Goal: Task Accomplishment & Management: Manage account settings

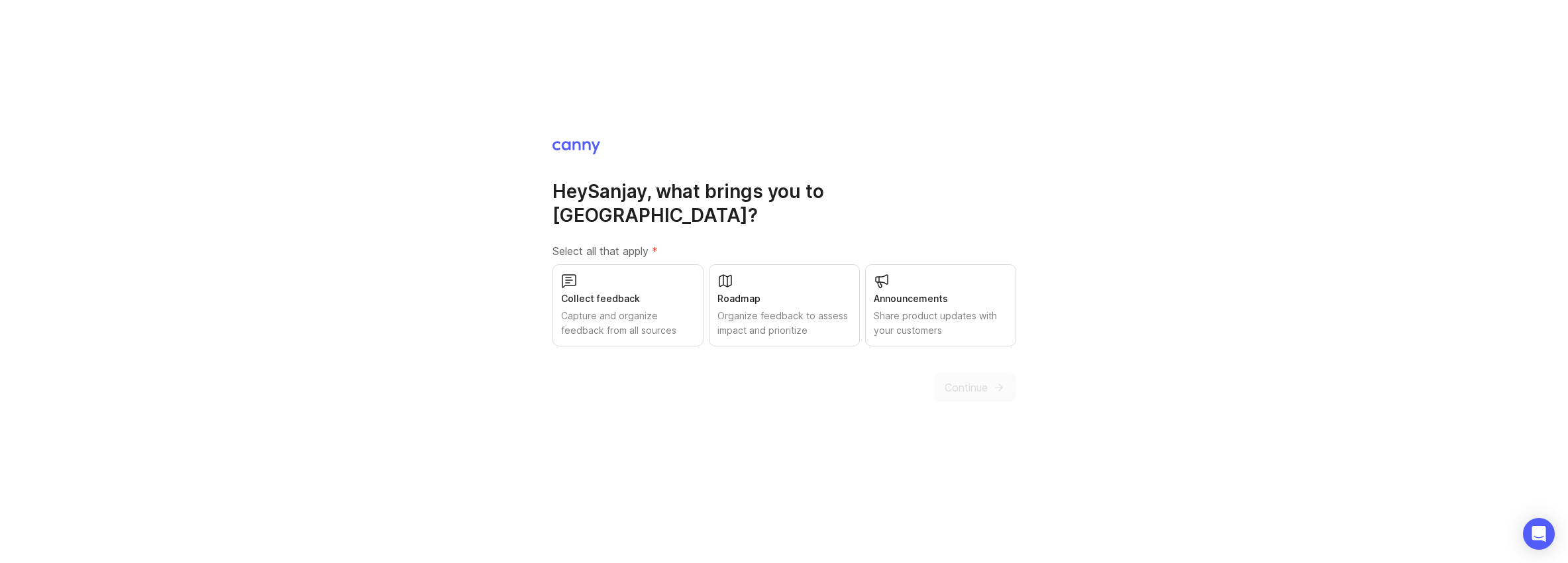
click at [634, 310] on div "Capture and organize feedback from all sources" at bounding box center [628, 323] width 134 height 29
click at [996, 382] on icon "submit" at bounding box center [999, 388] width 12 height 12
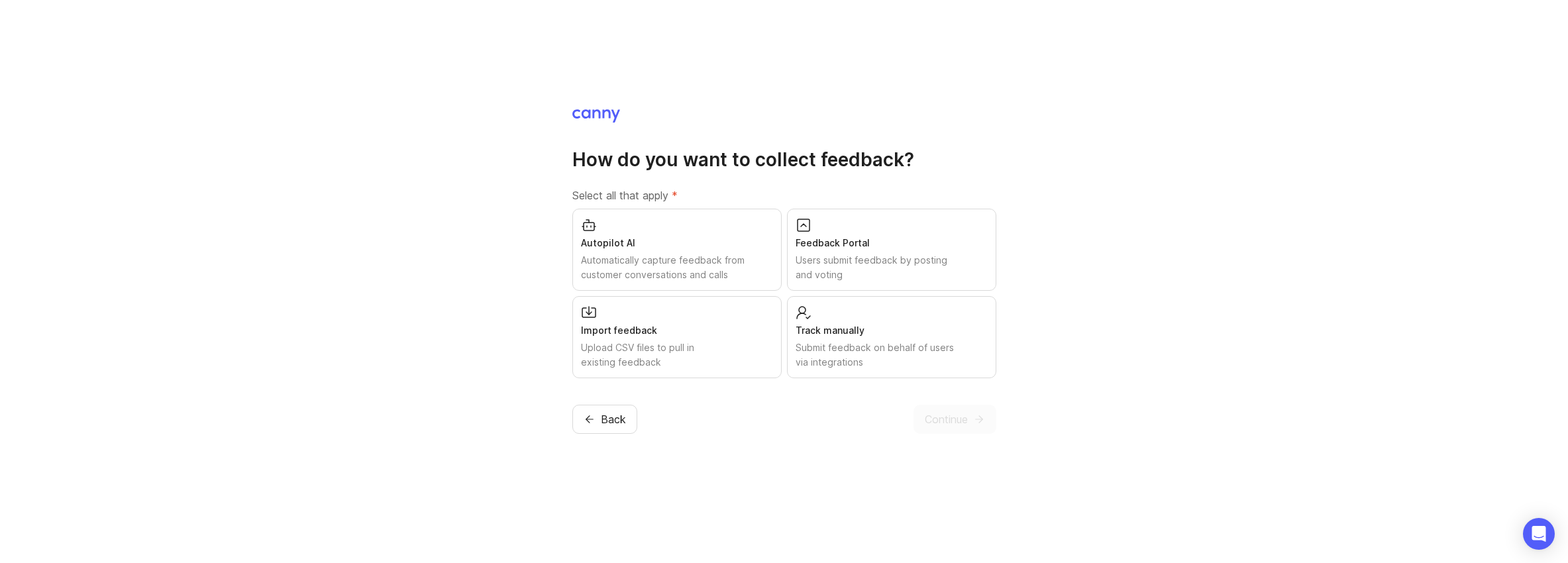
click at [873, 257] on div "Users submit feedback by posting and voting" at bounding box center [891, 267] width 192 height 29
click at [948, 418] on span "Continue" at bounding box center [946, 419] width 43 height 16
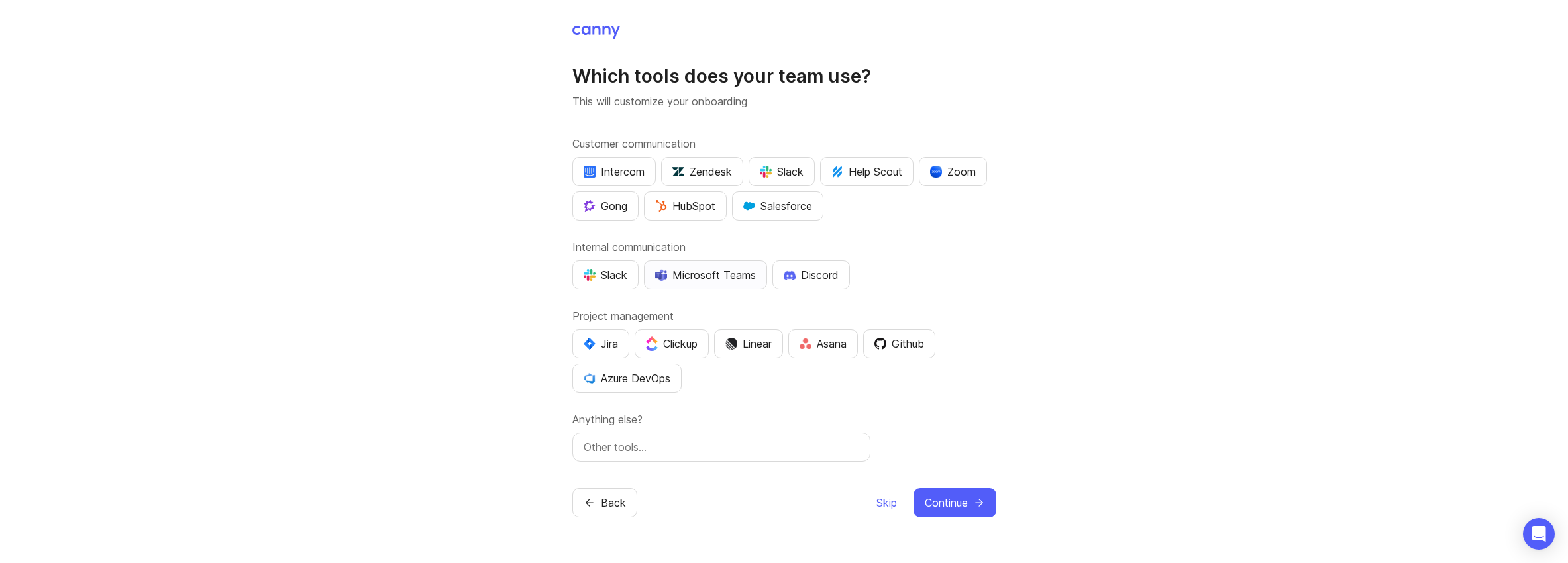
drag, startPoint x: 682, startPoint y: 275, endPoint x: 758, endPoint y: 268, distance: 76.3
click at [682, 275] on div "Microsoft Teams" at bounding box center [706, 274] width 101 height 16
drag, startPoint x: 766, startPoint y: 204, endPoint x: 838, endPoint y: 221, distance: 74.0
click at [766, 204] on div "Salesforce" at bounding box center [777, 205] width 69 height 16
click at [609, 341] on div "Jira" at bounding box center [601, 343] width 34 height 16
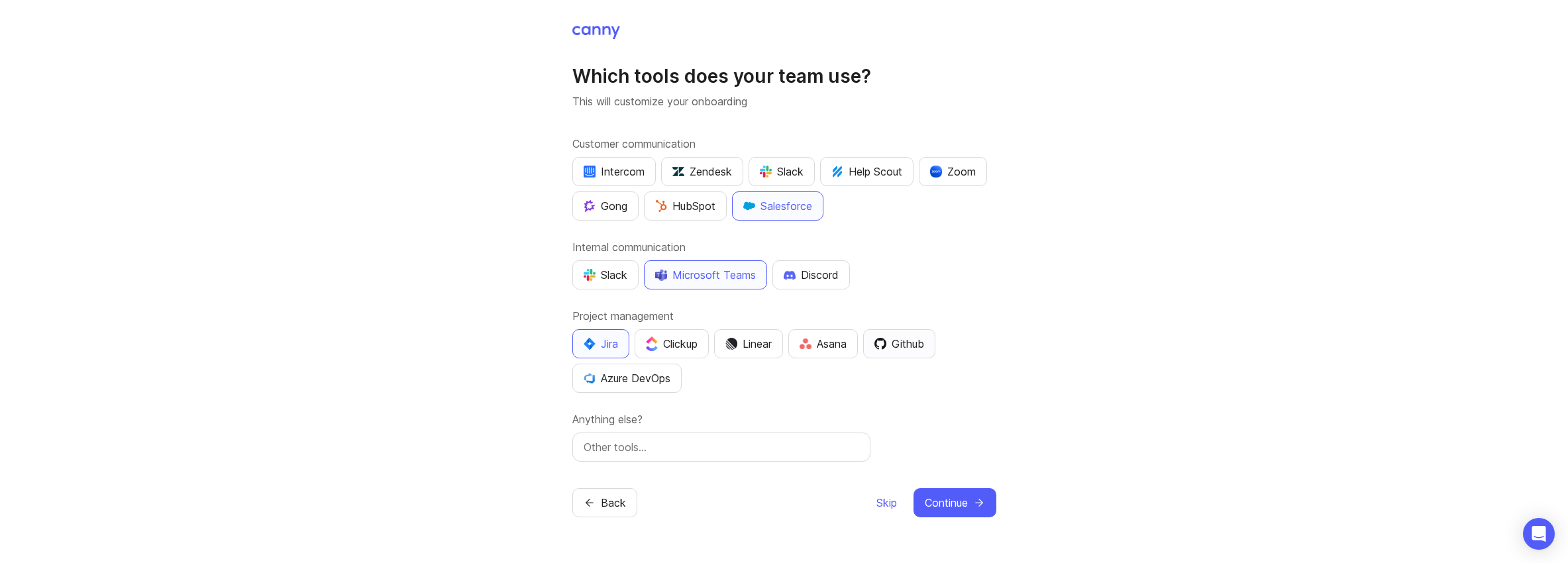
click at [909, 353] on button "Github" at bounding box center [899, 343] width 72 height 29
click at [685, 451] on input "text" at bounding box center [721, 446] width 275 height 16
type input "Plotline"
click at [965, 501] on span "Continue" at bounding box center [946, 503] width 43 height 16
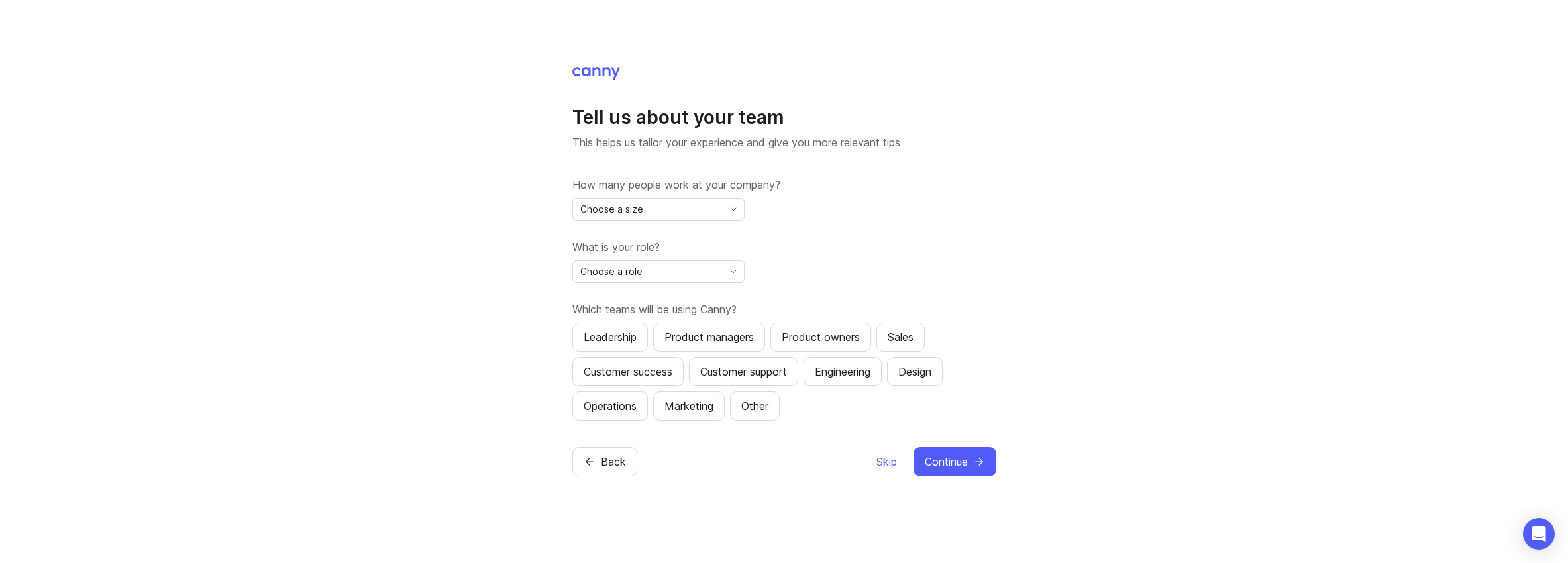
click at [672, 210] on div "Choose a size" at bounding box center [649, 209] width 150 height 21
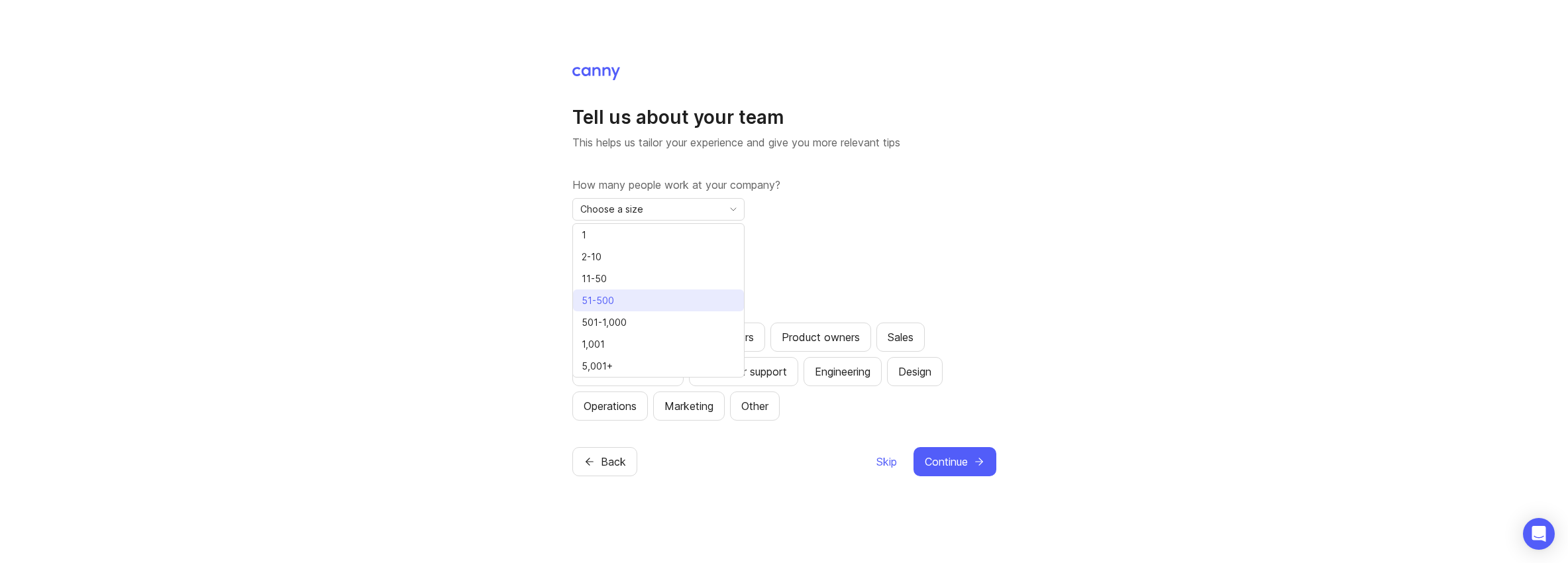
click at [617, 301] on span "51-500" at bounding box center [601, 300] width 37 height 14
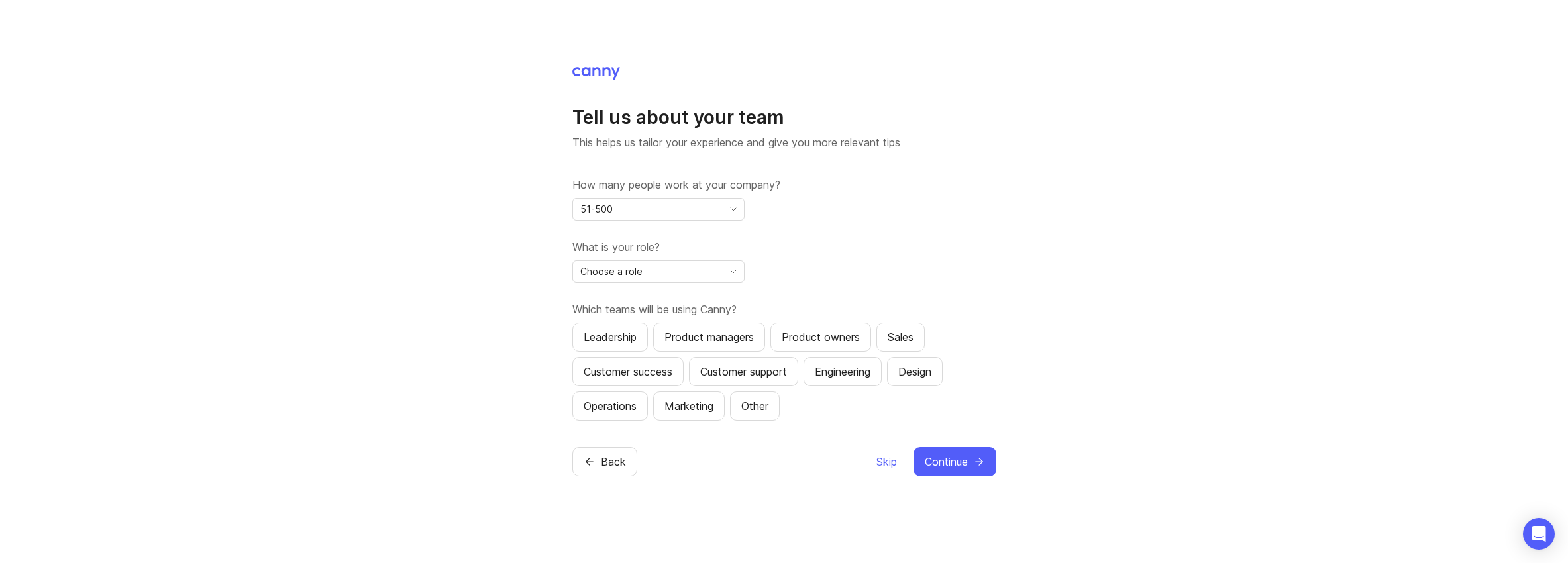
click at [654, 267] on div "Choose a role" at bounding box center [649, 271] width 150 height 21
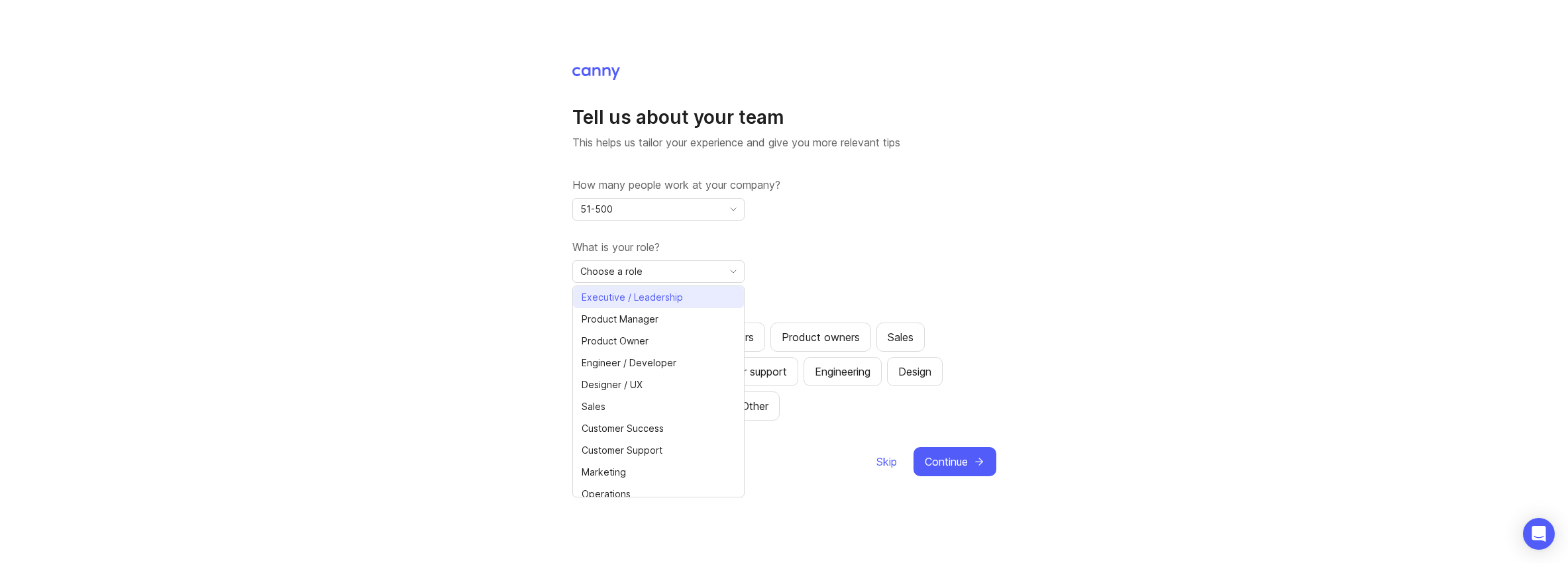
click at [649, 295] on span "Executive / Leadership" at bounding box center [632, 297] width 101 height 14
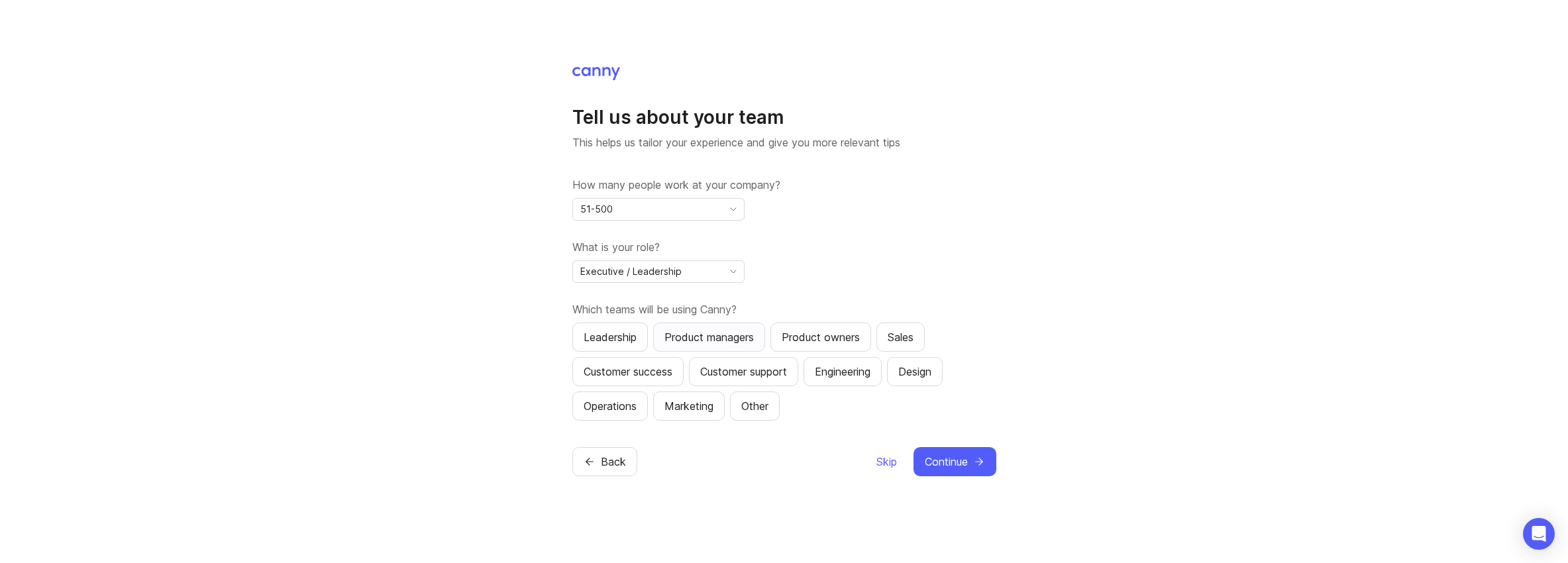
click at [704, 335] on div "Product managers" at bounding box center [709, 336] width 89 height 16
click at [628, 371] on div "Customer success" at bounding box center [628, 371] width 89 height 16
click at [904, 341] on div "Sales" at bounding box center [901, 336] width 26 height 16
click at [949, 463] on span "Continue" at bounding box center [946, 462] width 43 height 16
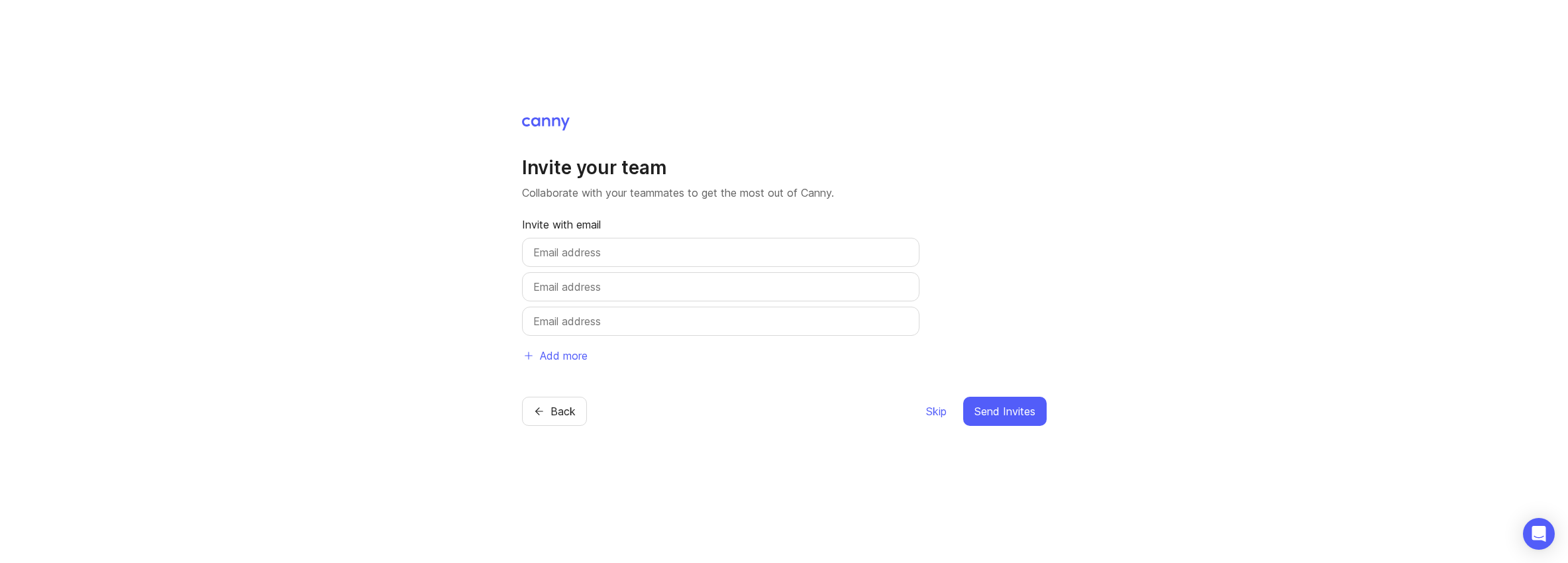
click at [601, 255] on input "text" at bounding box center [721, 252] width 375 height 16
type input "vishesh.wanvari@novade.net"
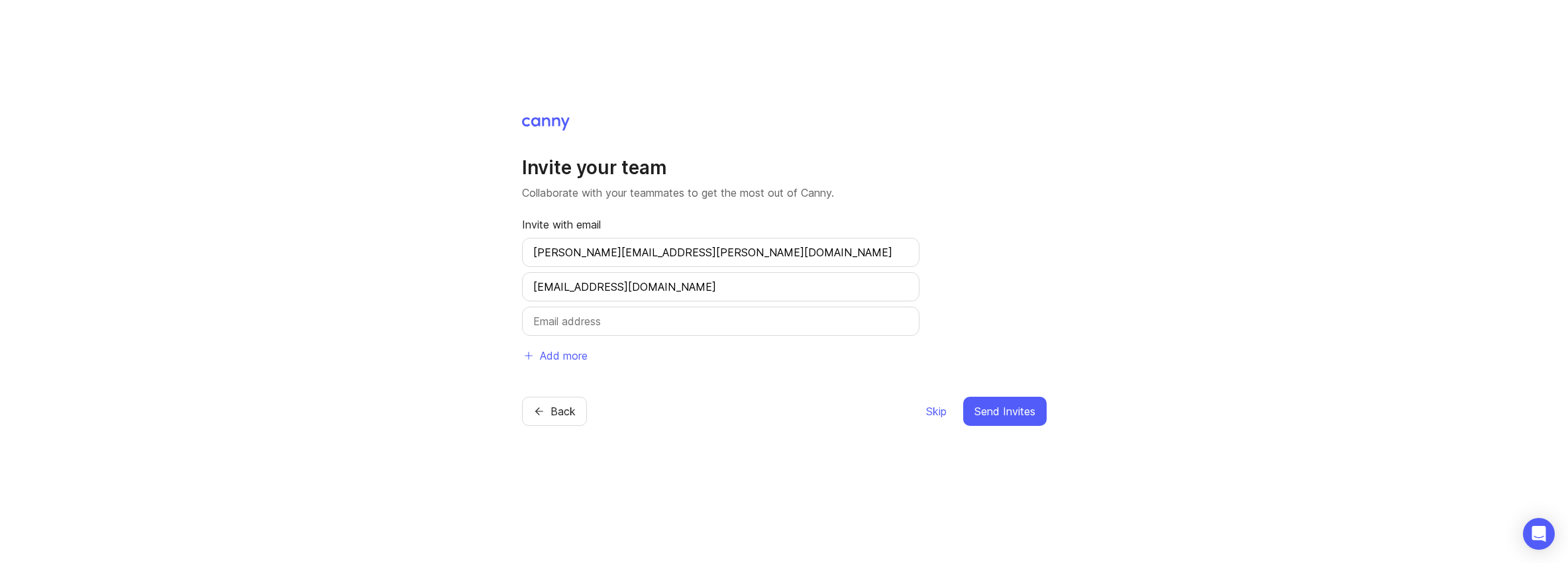
type input "fabienne.carotine@novade.net"
type input "seojung@novade.net"
click at [576, 359] on span "Add more" at bounding box center [564, 355] width 48 height 16
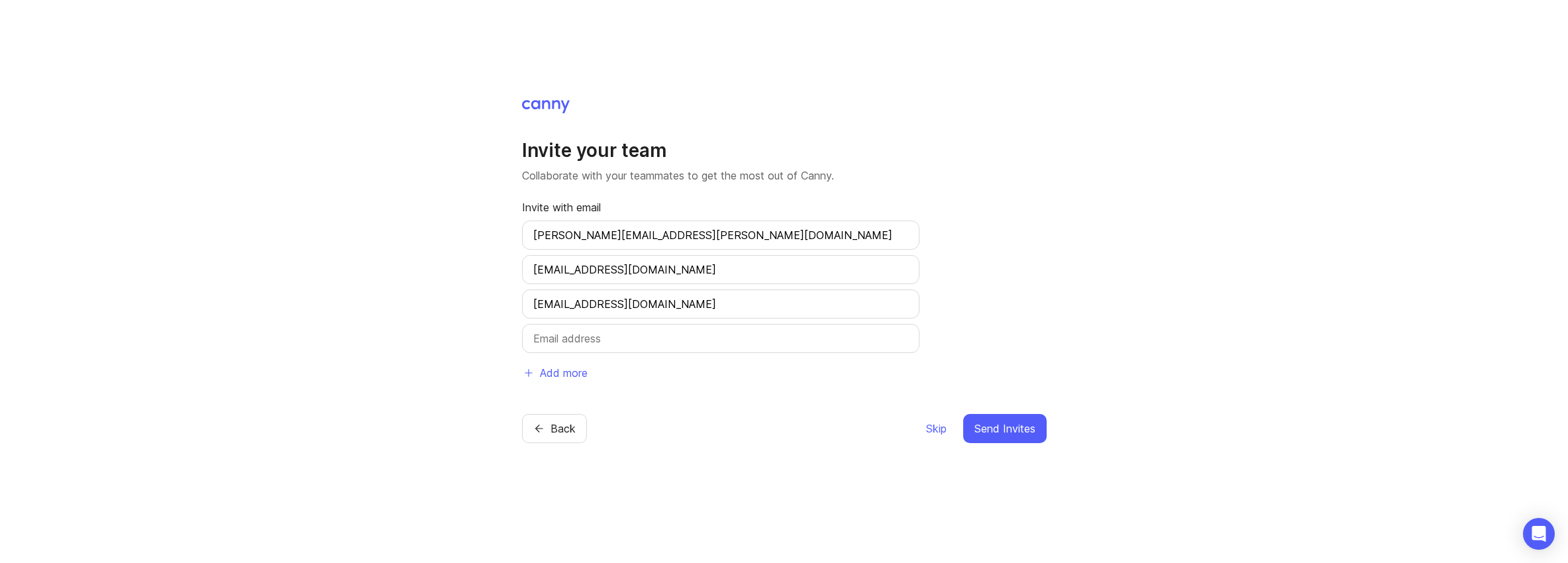
click at [588, 342] on input "text" at bounding box center [721, 338] width 375 height 16
type input "mayen.landicho@novade.net"
click at [989, 431] on span "Send Invites" at bounding box center [1006, 428] width 61 height 16
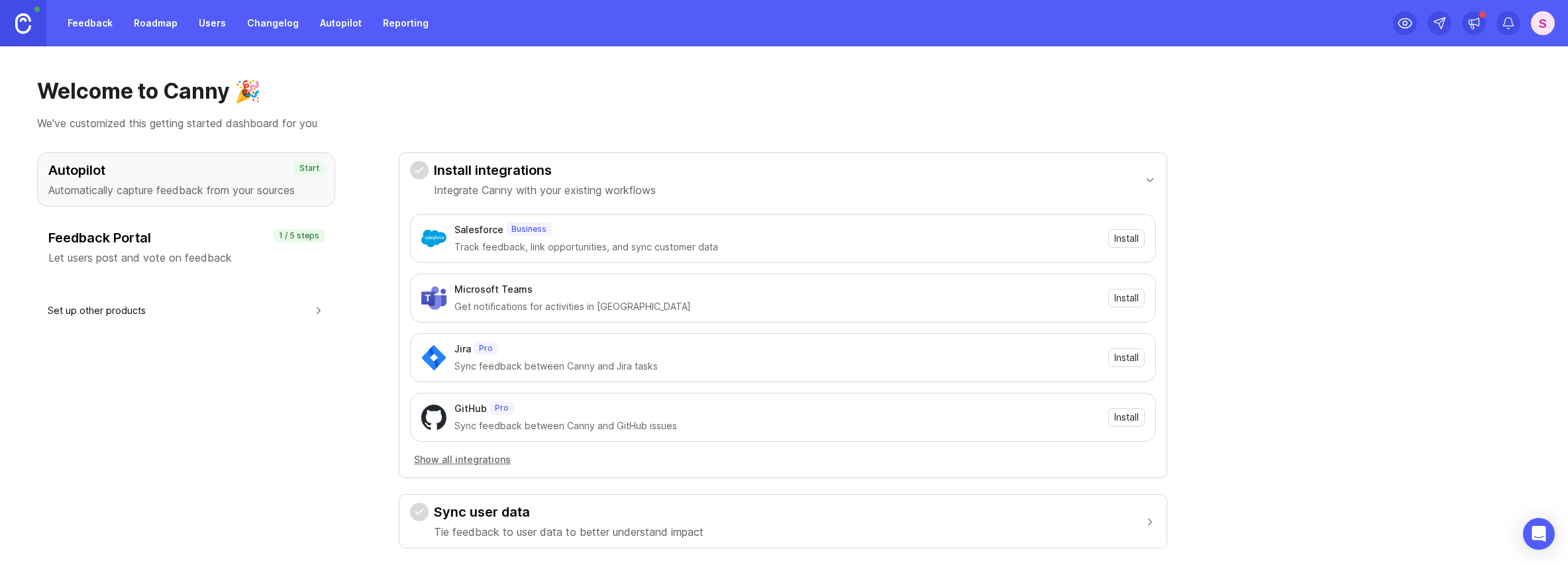
click at [130, 253] on p "Let users post and vote on feedback" at bounding box center [186, 257] width 275 height 16
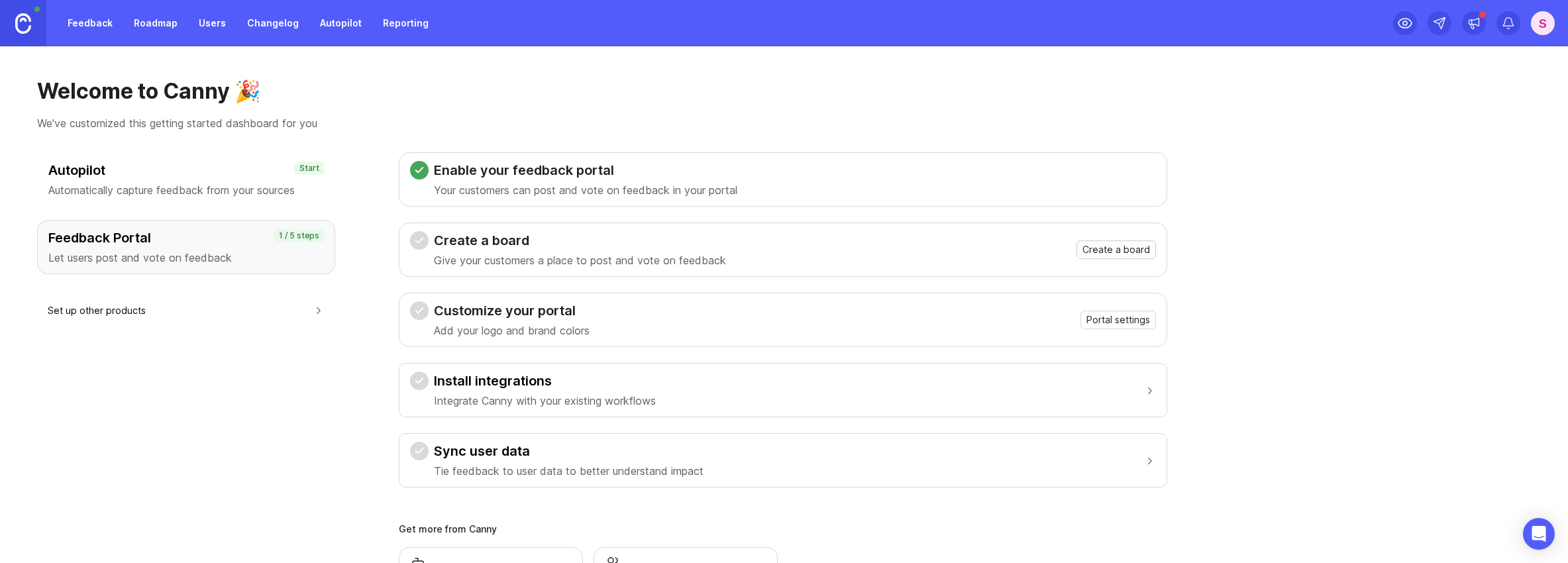
click at [1121, 249] on span "Create a board" at bounding box center [1115, 250] width 67 height 14
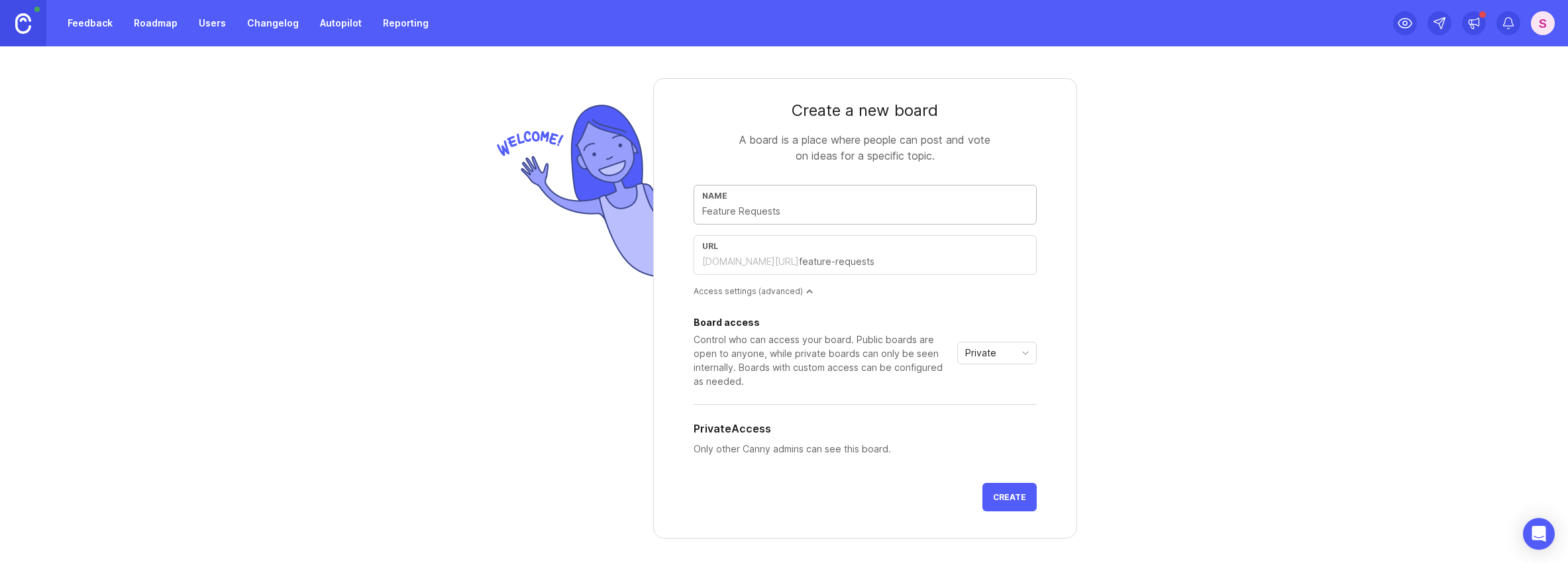
click at [728, 207] on input "text" at bounding box center [865, 210] width 326 height 14
click at [1029, 349] on icon "toggle icon" at bounding box center [1025, 353] width 21 height 10
click at [988, 426] on span "Custom" at bounding box center [983, 422] width 33 height 14
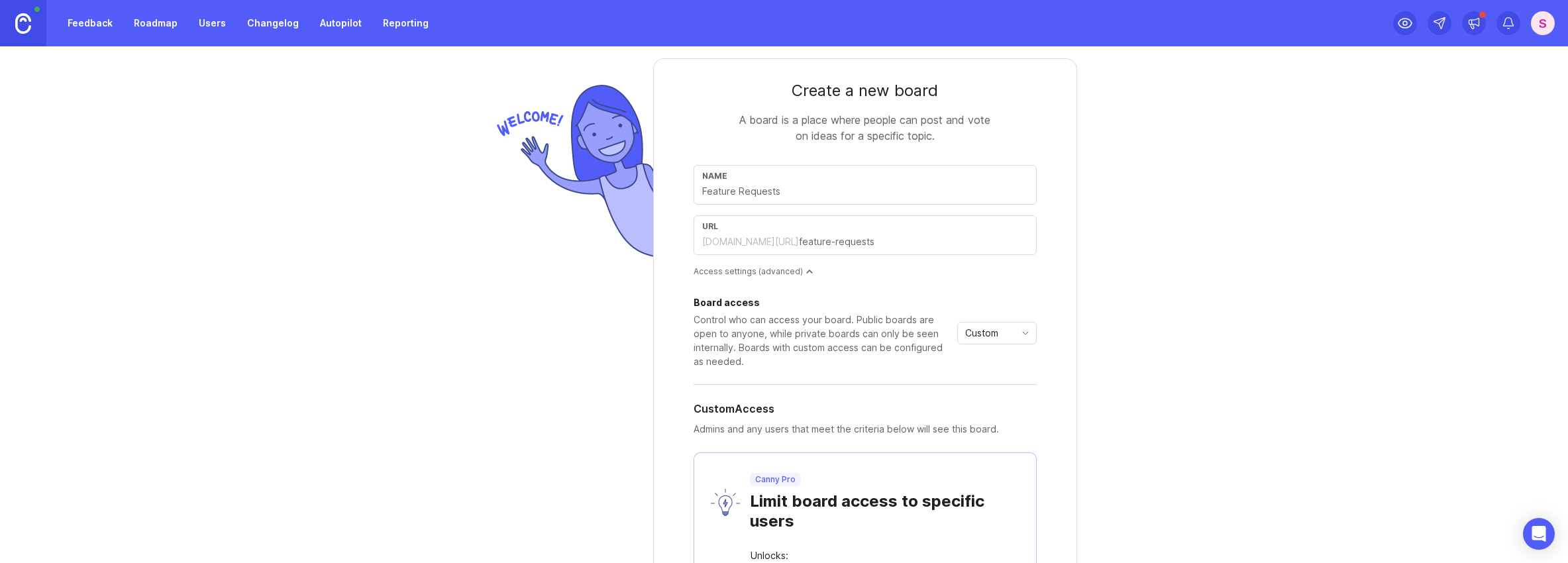
scroll to position [20, 0]
click at [999, 338] on span "Custom" at bounding box center [982, 333] width 33 height 14
click at [985, 359] on span "Private" at bounding box center [982, 359] width 32 height 14
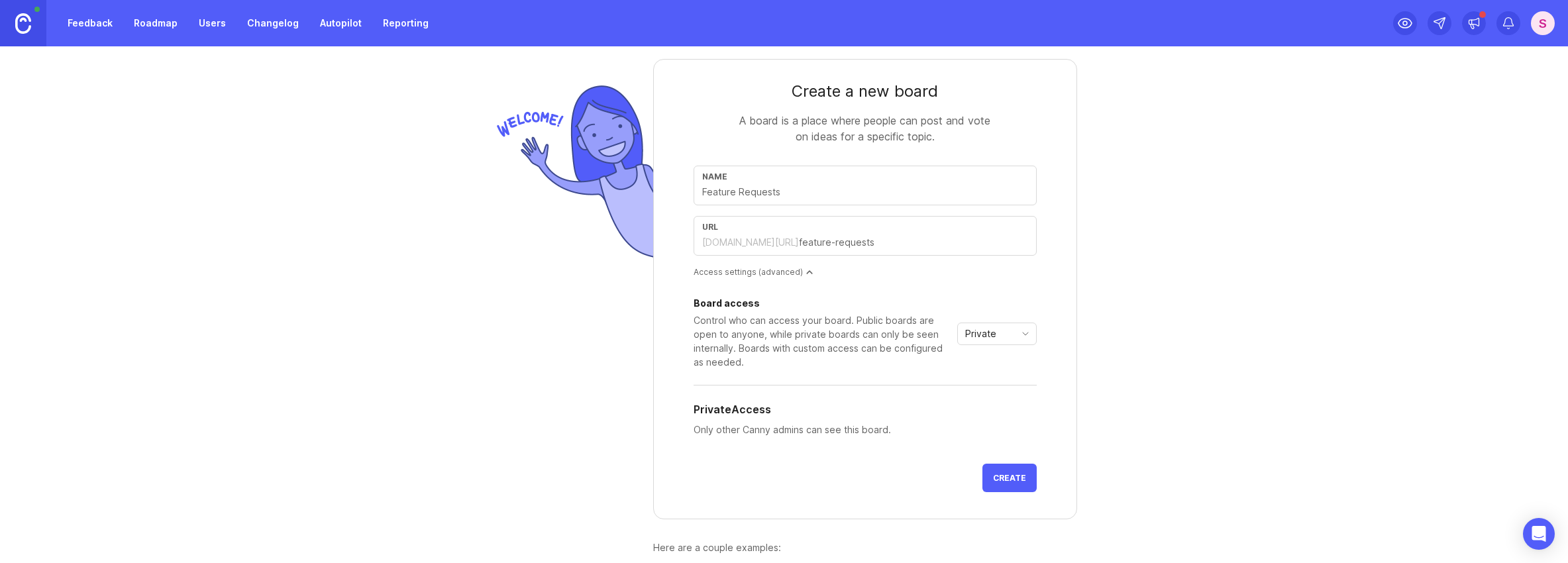
click at [786, 192] on input "text" at bounding box center [865, 192] width 326 height 14
click at [785, 192] on input "text" at bounding box center [865, 192] width 326 height 14
type input "T"
type input "t"
type input "Te"
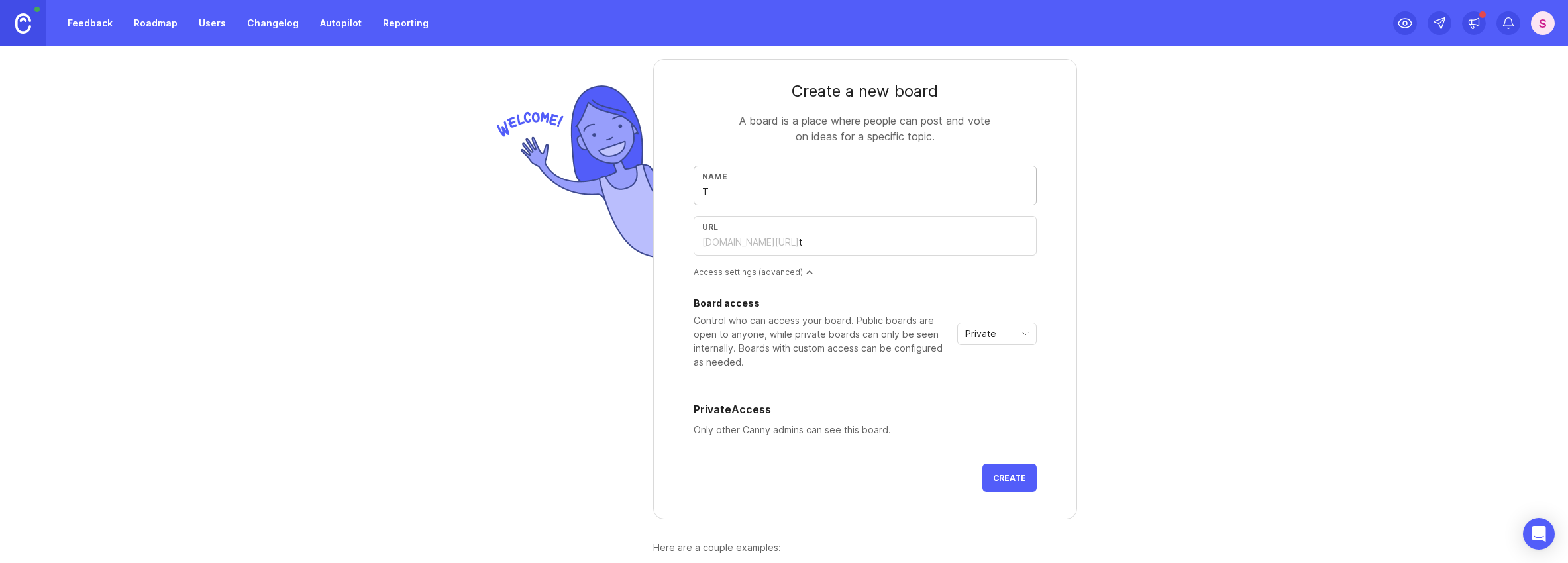
type input "te"
type input "Tes"
type input "tes"
type input "Test"
type input "test"
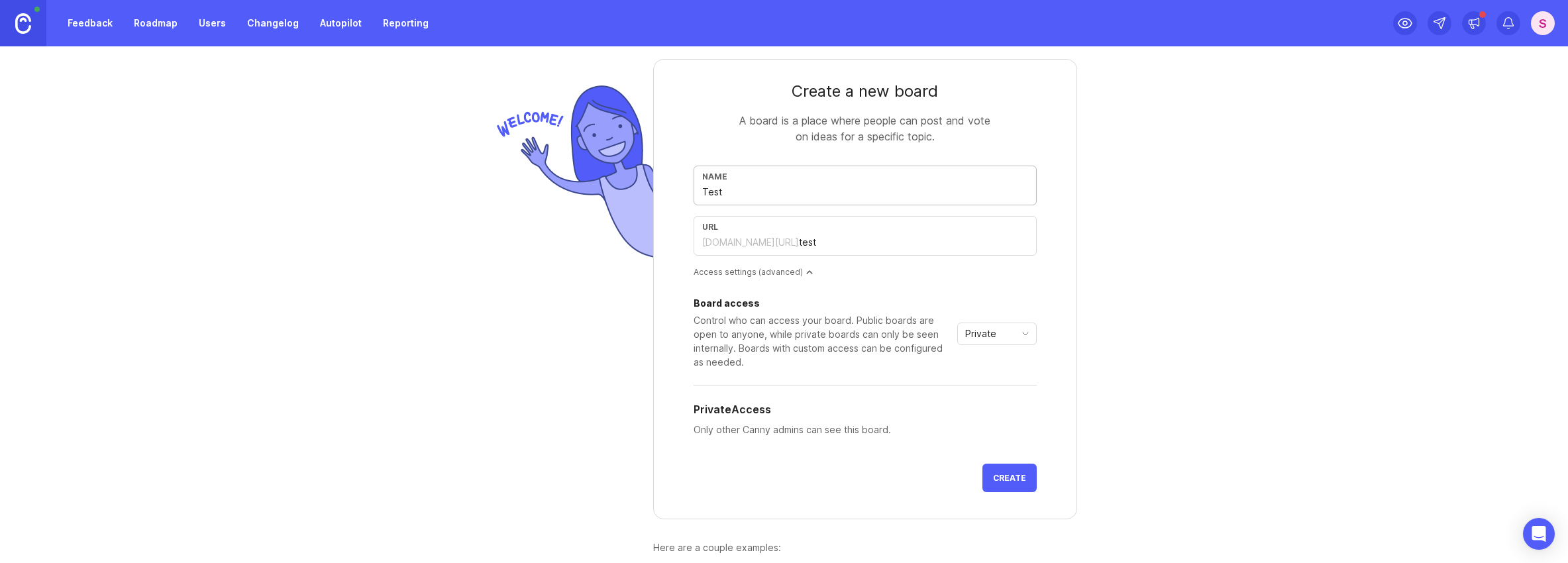
type input "Test"
click at [1005, 479] on span "Create" at bounding box center [1009, 478] width 33 height 10
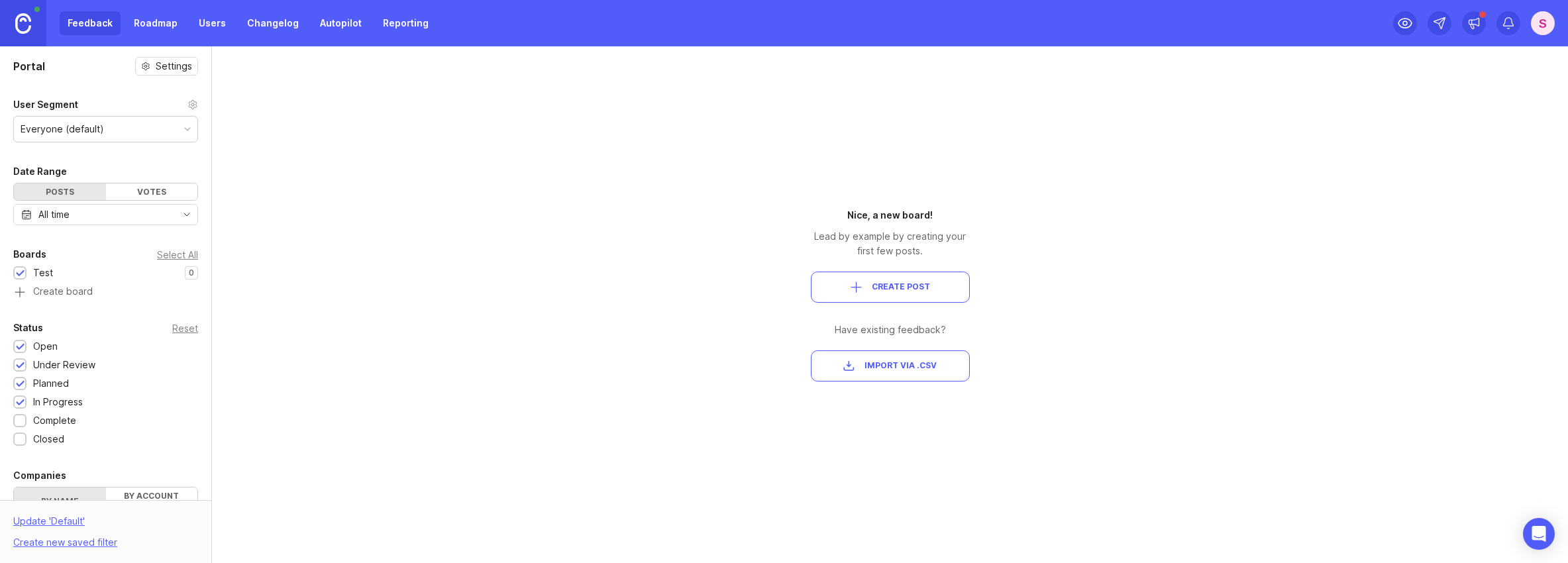
click at [181, 126] on div "Everyone (default)" at bounding box center [105, 129] width 183 height 26
click at [202, 25] on link "Users" at bounding box center [212, 23] width 43 height 24
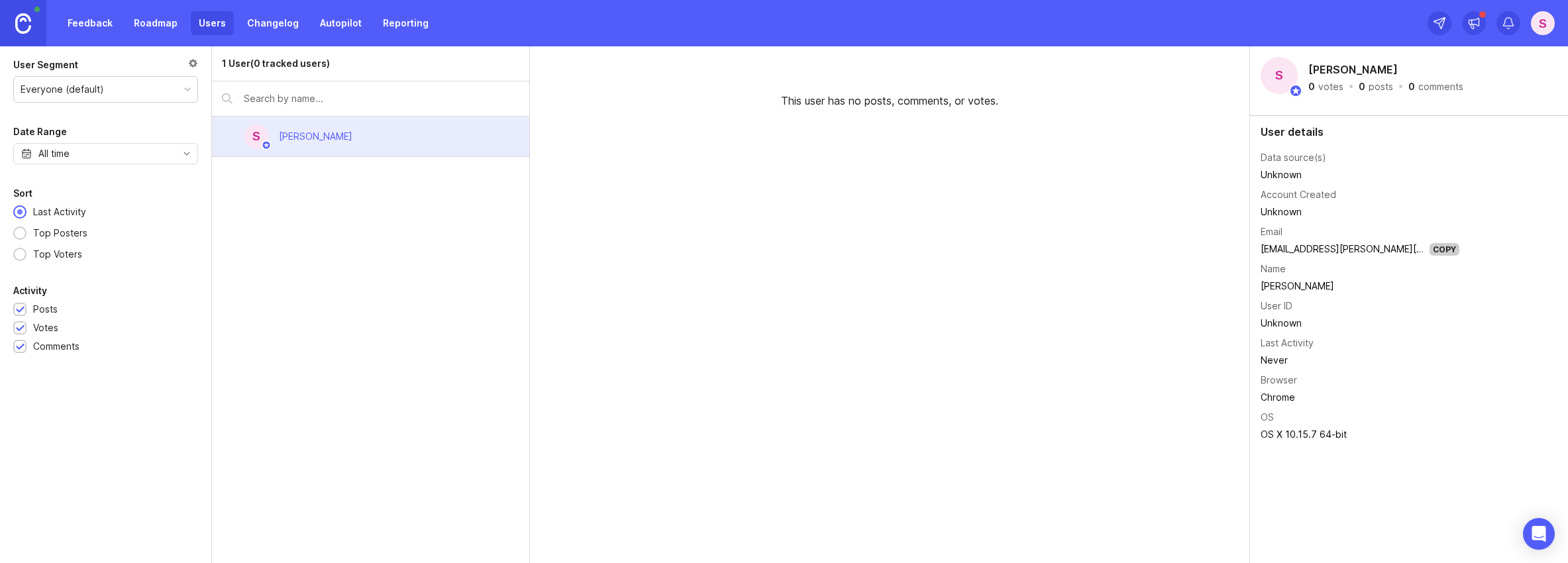
click at [287, 25] on link "Changelog" at bounding box center [273, 23] width 67 height 24
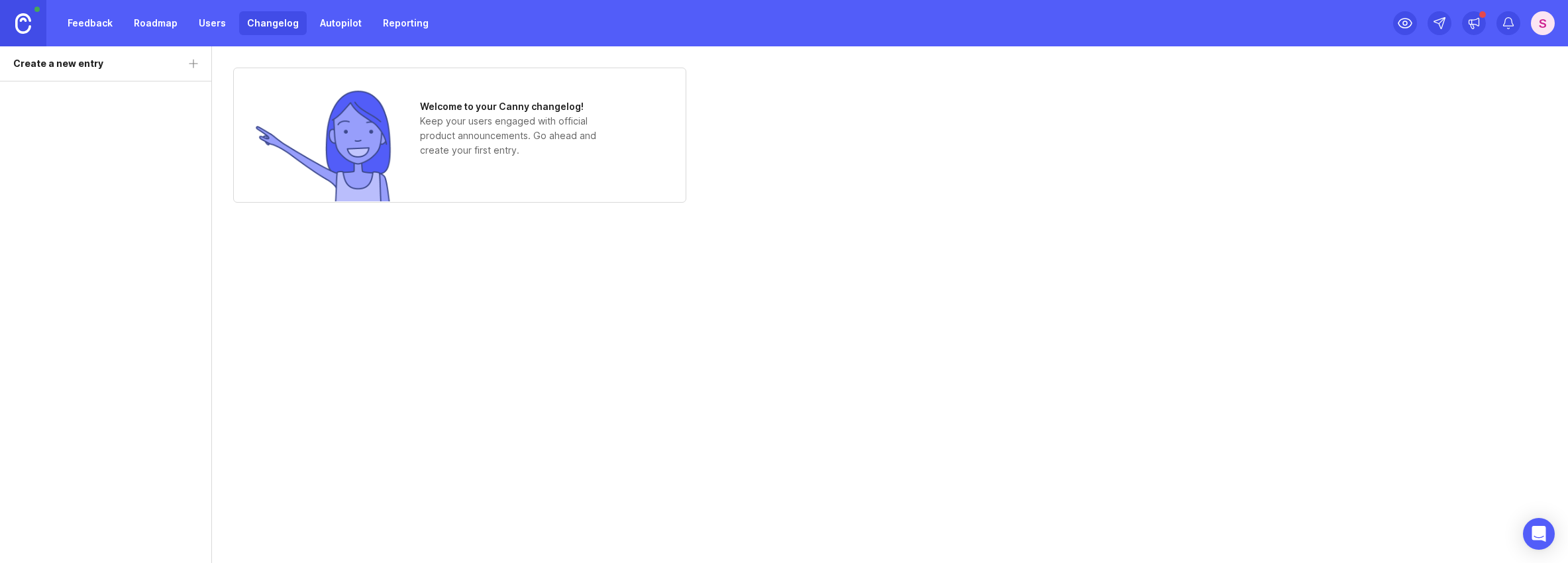
click at [346, 23] on link "Autopilot" at bounding box center [341, 23] width 58 height 24
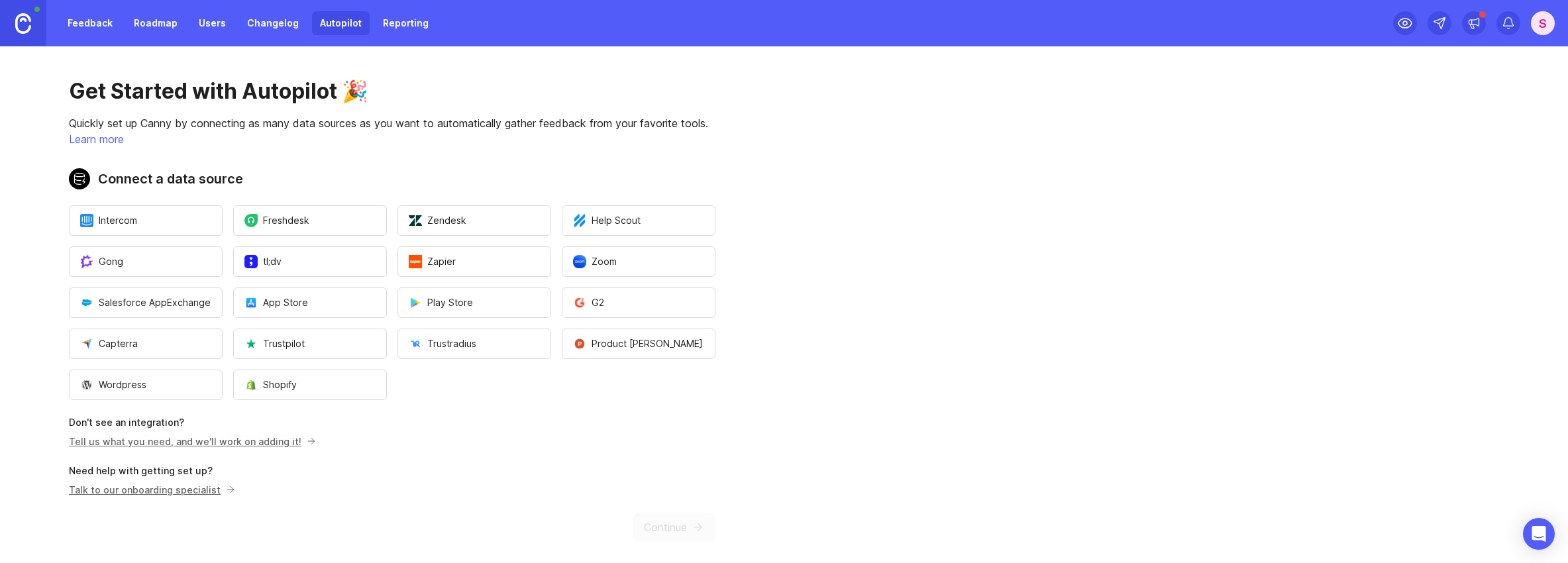
click at [94, 26] on link "Feedback" at bounding box center [90, 23] width 61 height 24
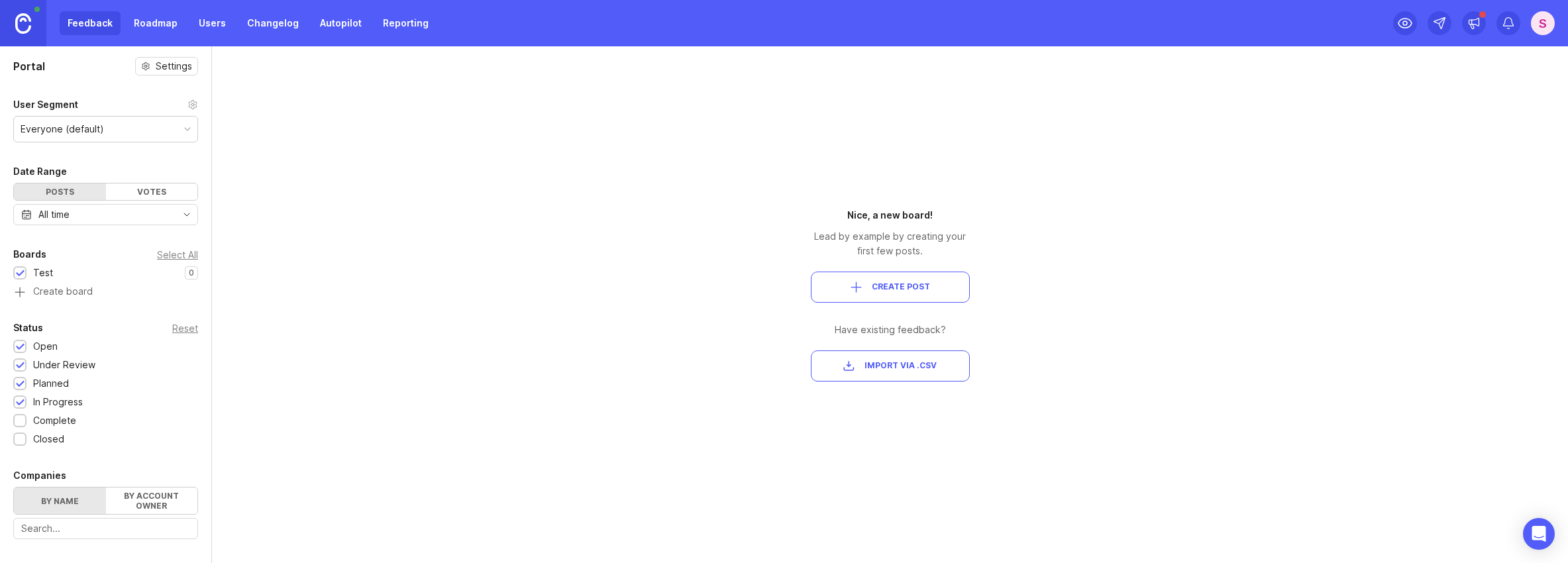
click at [871, 290] on span "Create Post" at bounding box center [891, 286] width 136 height 11
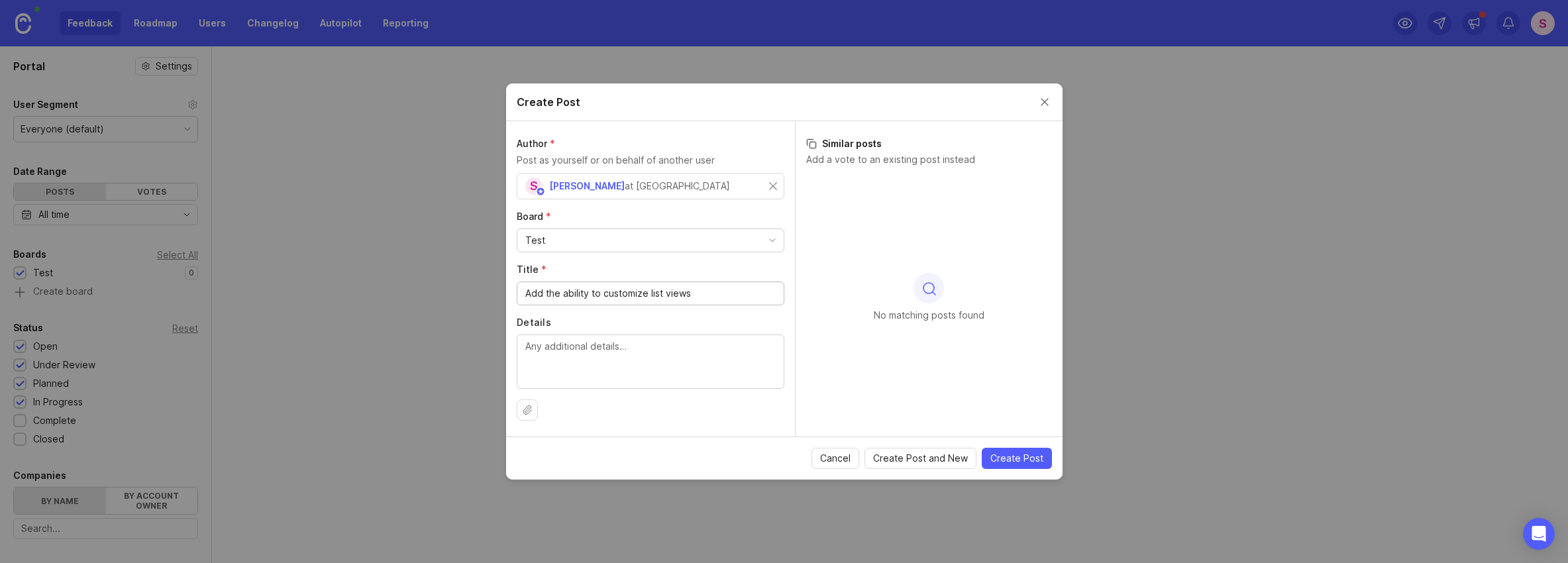
type input "Add the ability to customize list views"
click at [551, 347] on textarea "Details" at bounding box center [651, 360] width 251 height 43
type textarea "U"
type textarea "As a user, I should be able to configure the width of columns in table list vie…"
click at [1011, 457] on span "Create Post" at bounding box center [1017, 458] width 53 height 14
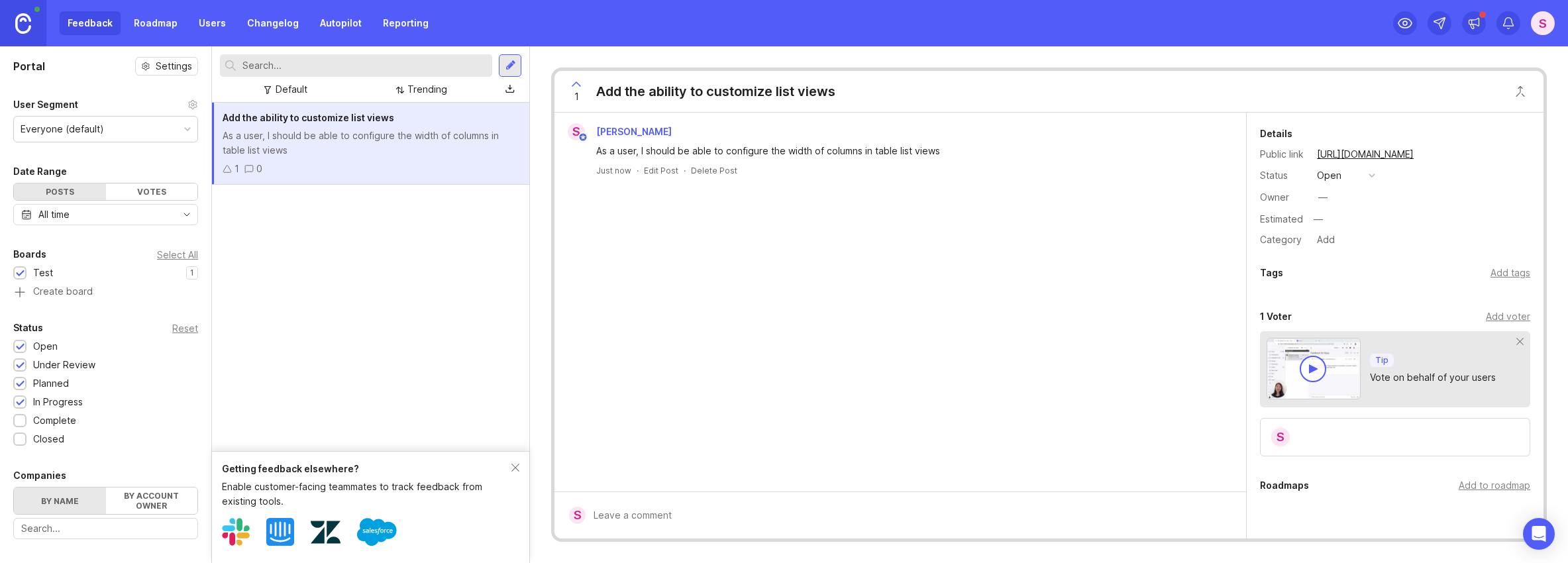
click at [199, 19] on link "Users" at bounding box center [212, 23] width 43 height 24
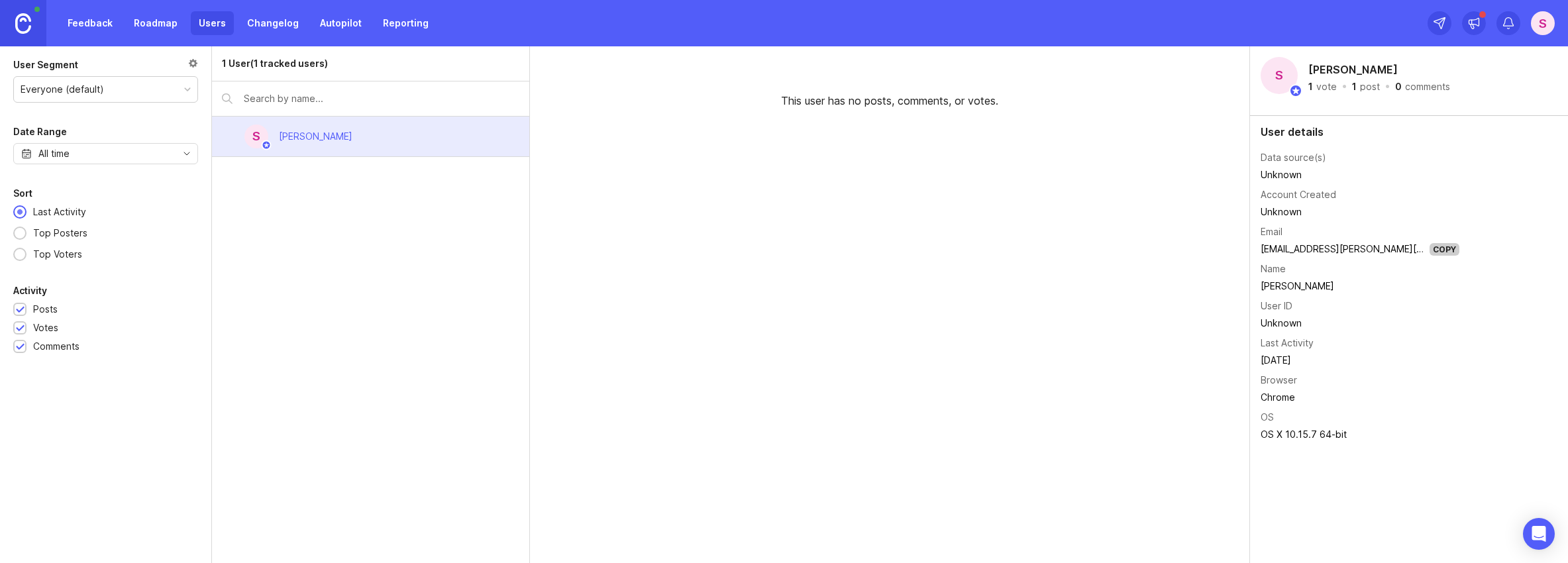
click at [99, 22] on link "Feedback" at bounding box center [90, 23] width 61 height 24
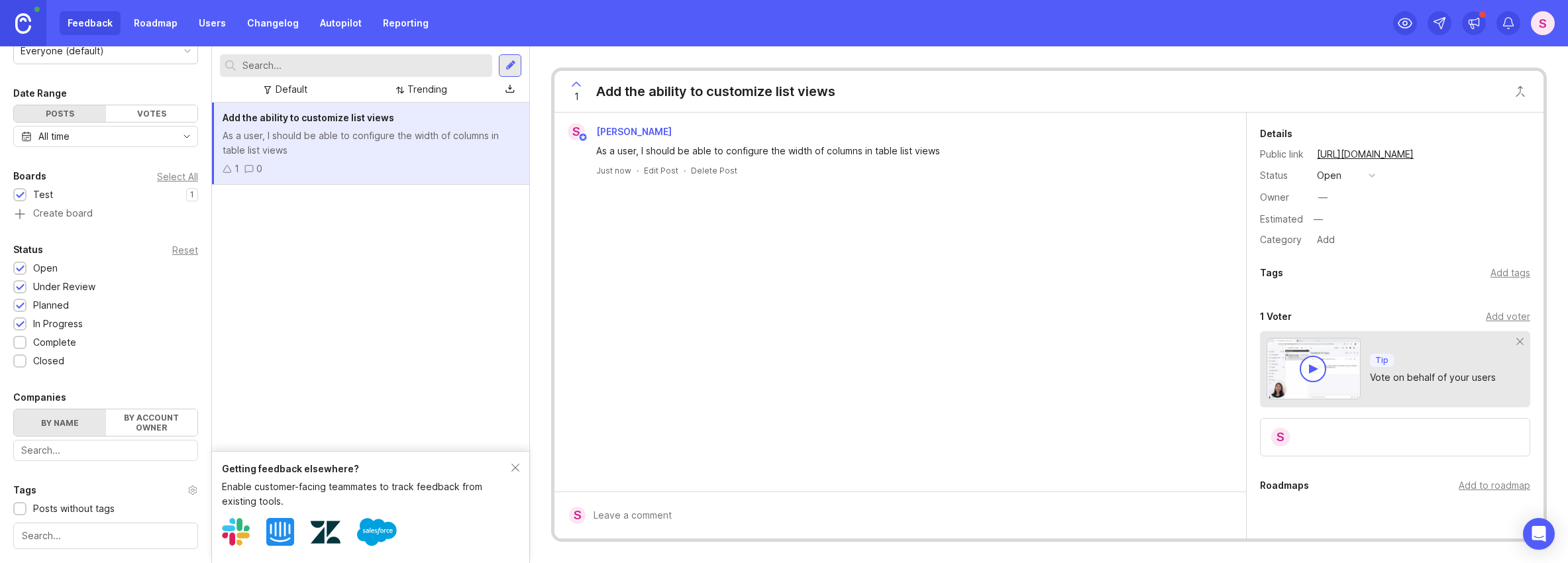
scroll to position [36, 0]
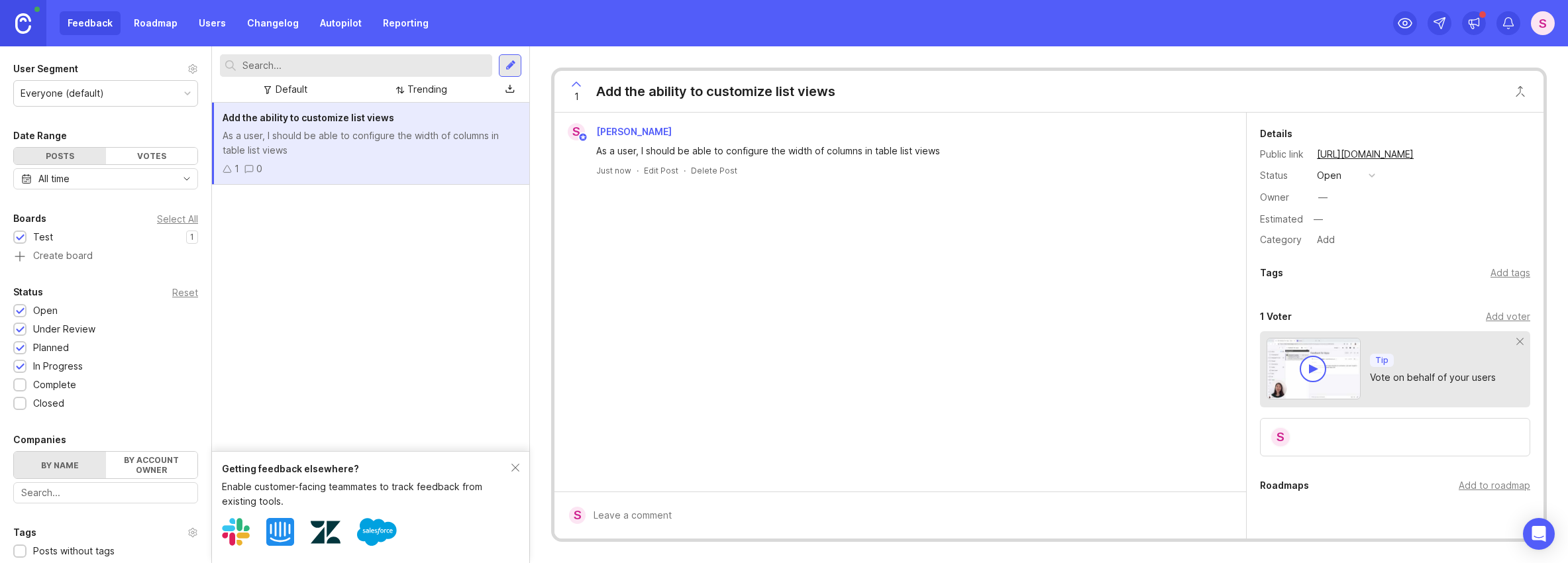
click at [1373, 175] on div "button" at bounding box center [1372, 175] width 7 height 7
click at [1423, 172] on div "Status open" at bounding box center [1395, 175] width 270 height 17
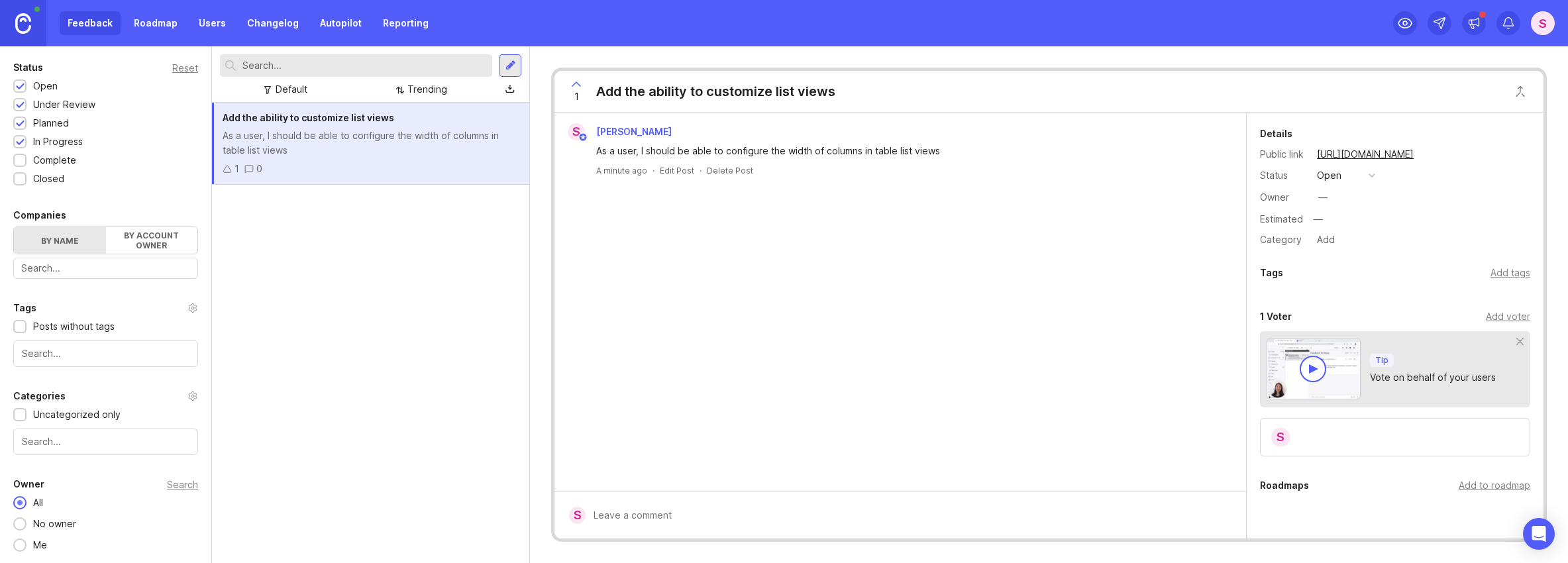
scroll to position [0, 0]
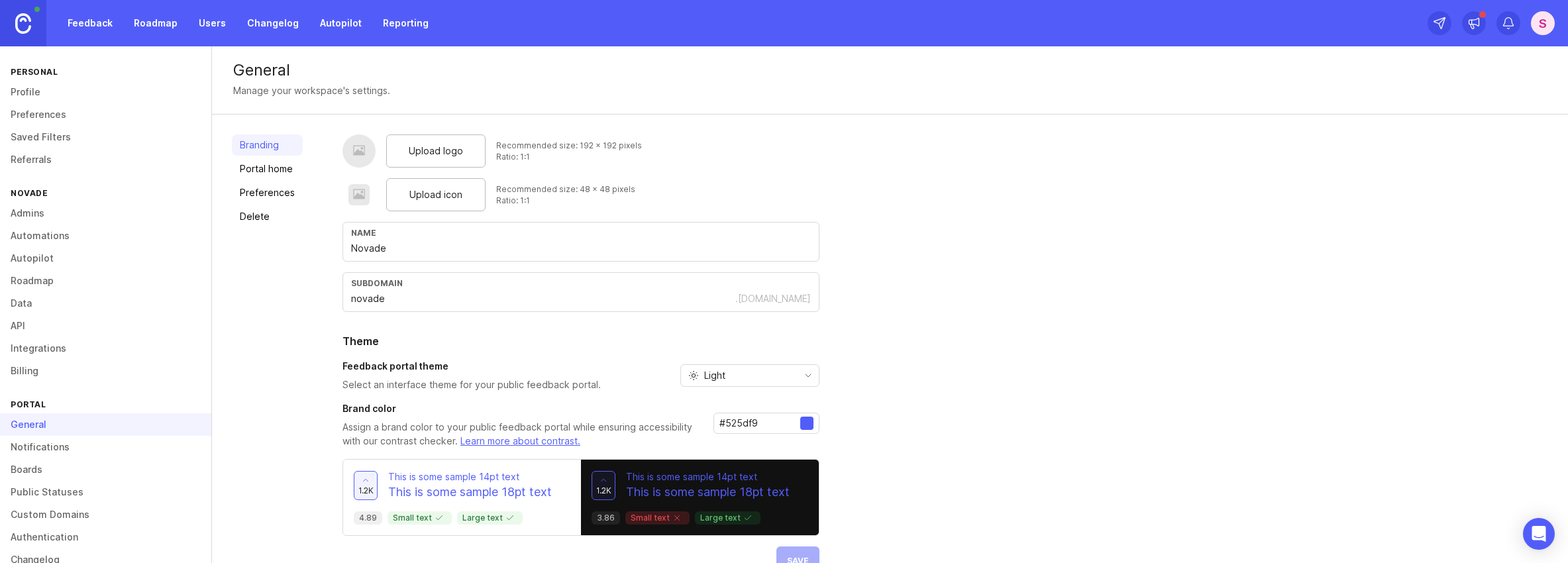
click at [429, 151] on span "Upload logo" at bounding box center [436, 151] width 55 height 14
click at [434, 156] on span "Upload logo" at bounding box center [436, 151] width 55 height 14
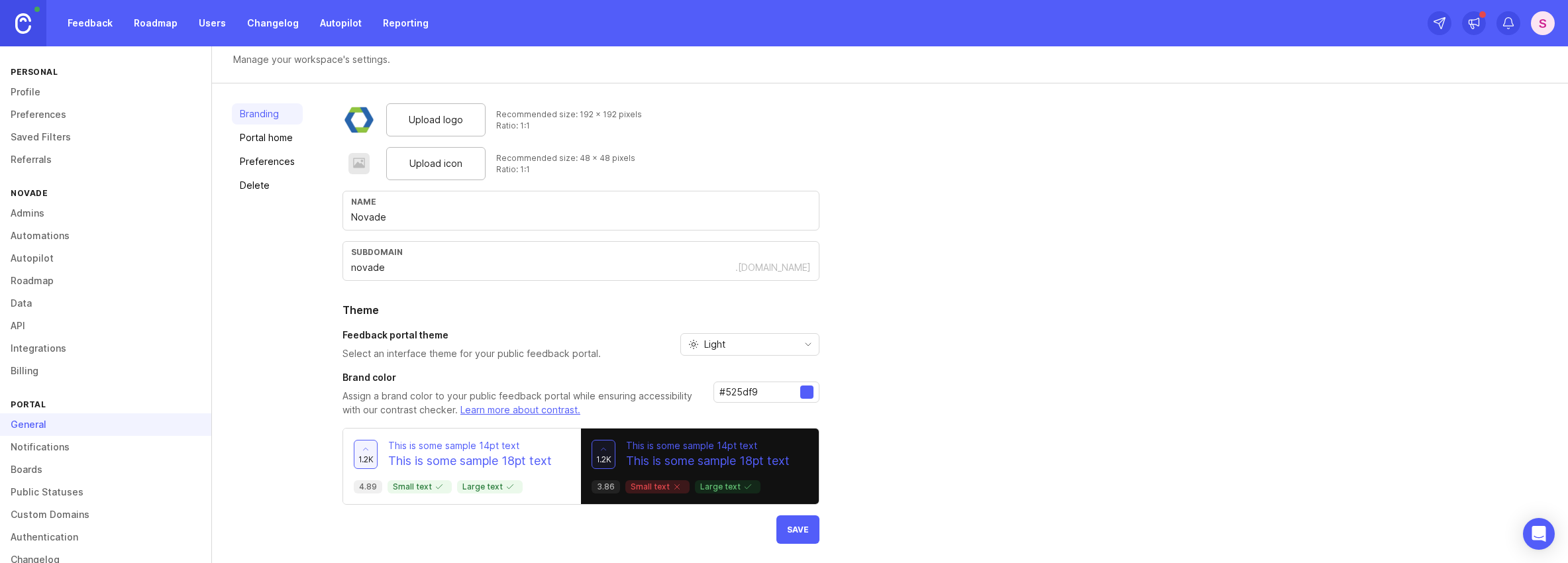
click at [436, 162] on span "Upload icon" at bounding box center [435, 163] width 53 height 14
click at [762, 391] on input "#525df9" at bounding box center [759, 392] width 81 height 14
drag, startPoint x: 757, startPoint y: 388, endPoint x: 725, endPoint y: 392, distance: 32.2
click at [725, 392] on input "#525df9" at bounding box center [759, 392] width 81 height 14
type input "#2864ac"
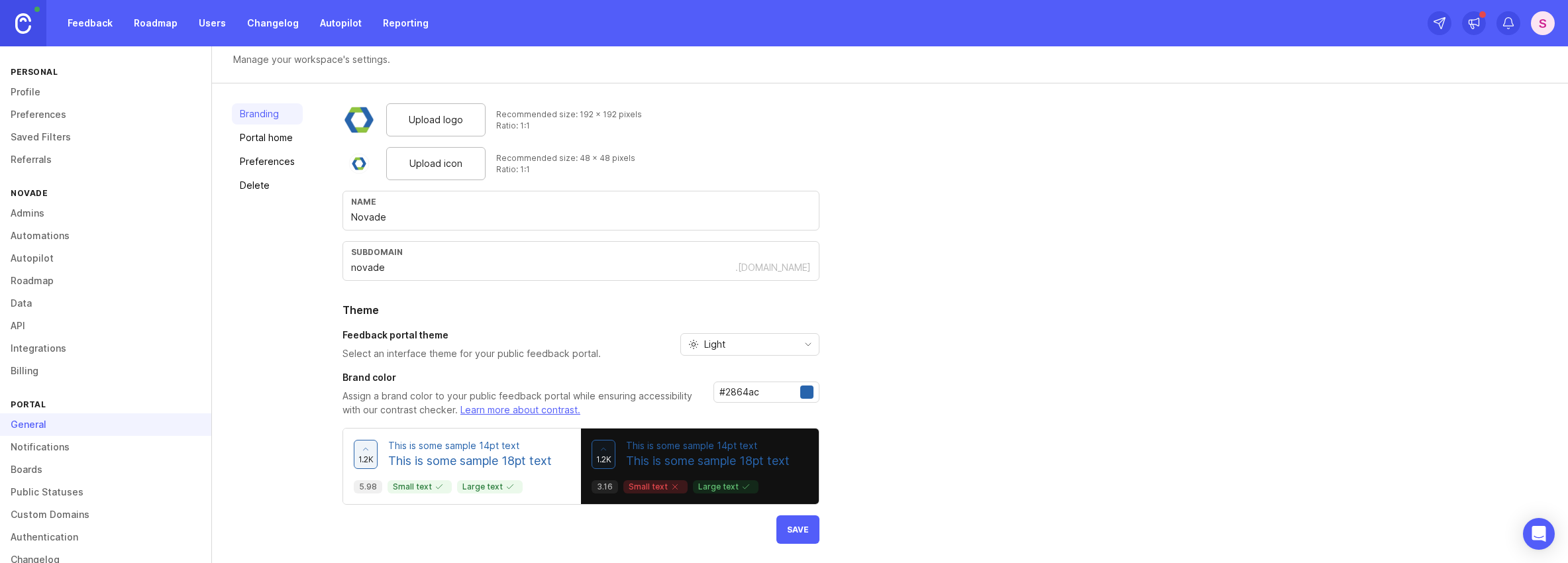
click at [885, 399] on div "Upload logo Recommended size: 192 x 192 pixels Ratio: 1:1 Upload icon Recommend…" at bounding box center [945, 323] width 1206 height 440
click at [793, 529] on span "Save" at bounding box center [798, 530] width 22 height 10
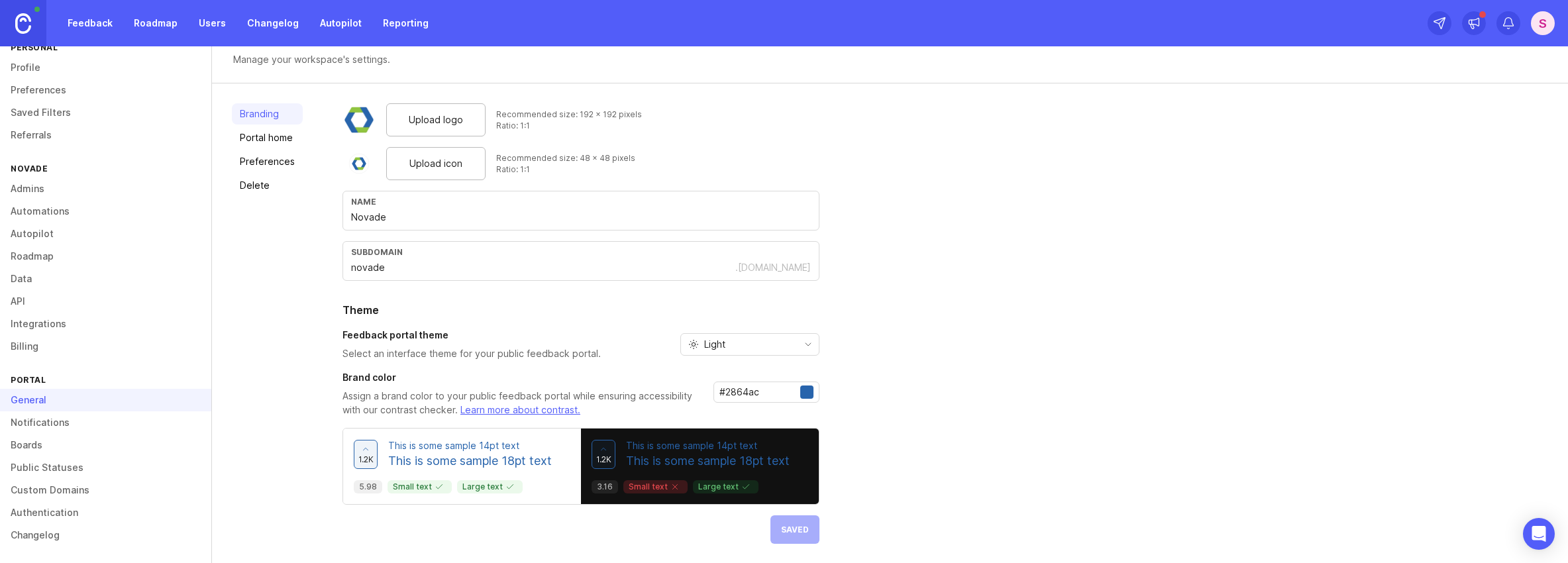
scroll to position [0, 0]
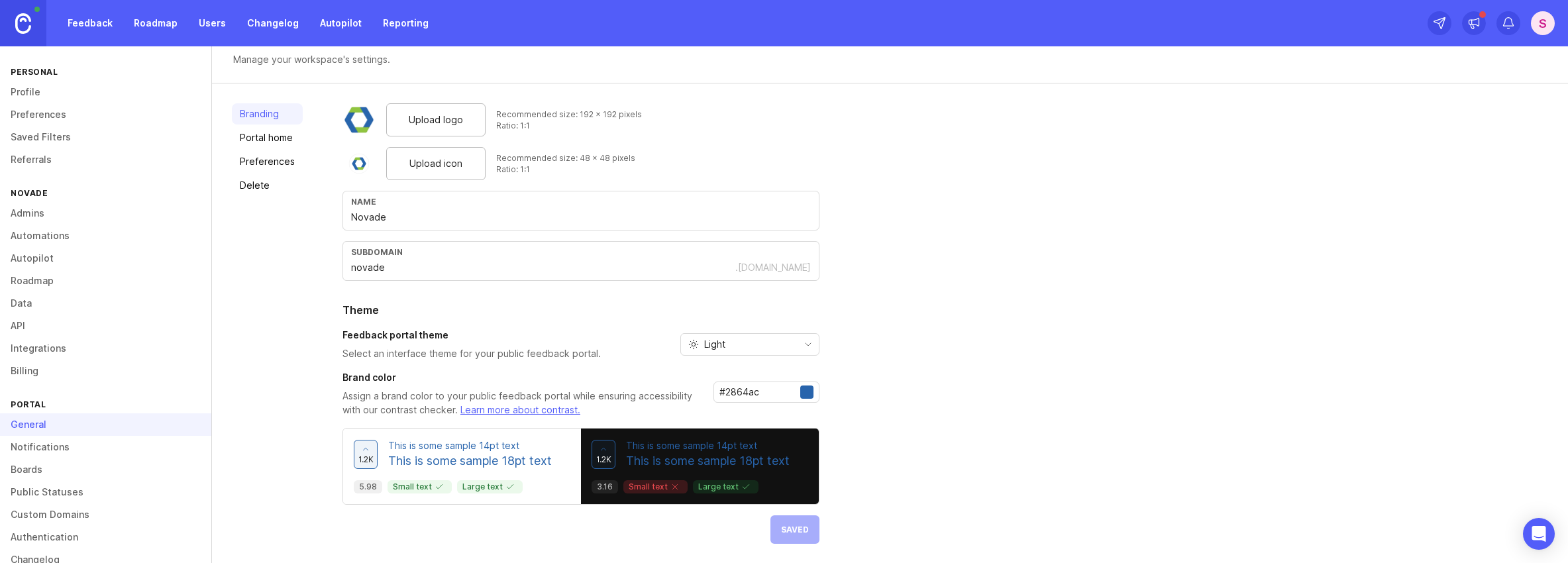
click at [20, 22] on img at bounding box center [23, 24] width 16 height 20
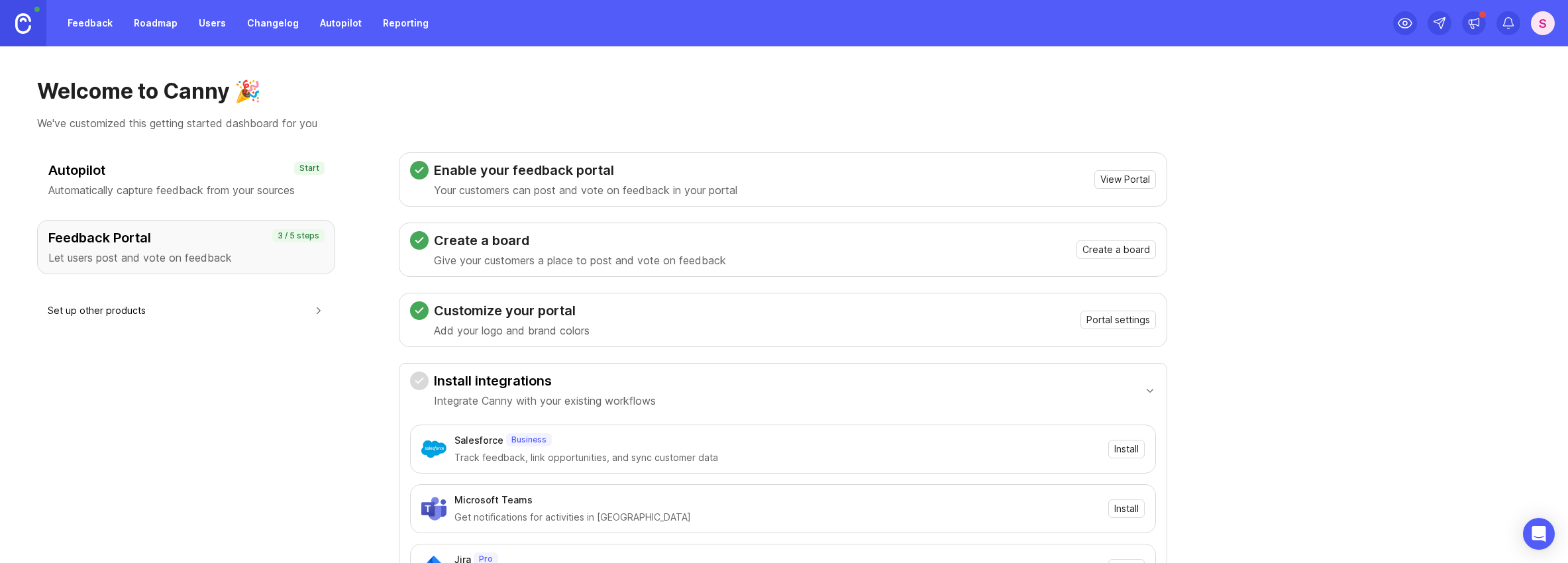
click at [97, 26] on link "Feedback" at bounding box center [90, 23] width 61 height 24
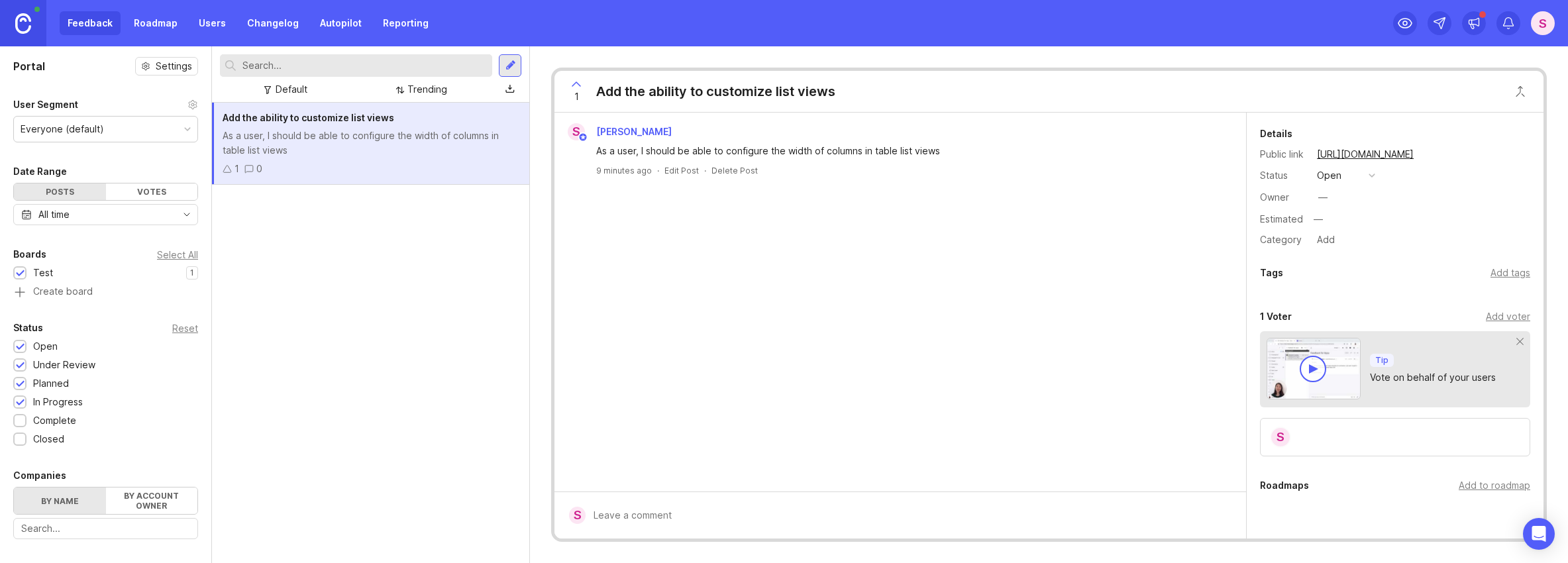
click at [208, 28] on link "Users" at bounding box center [212, 23] width 43 height 24
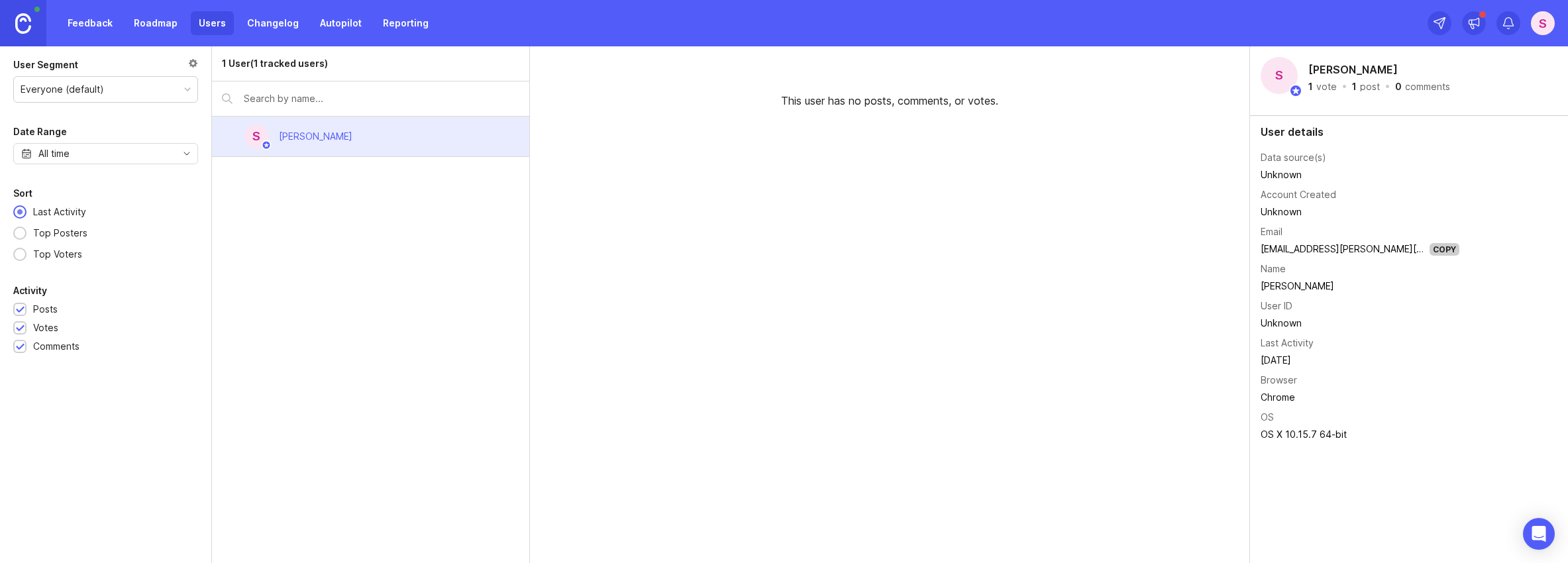
click at [27, 23] on img at bounding box center [23, 24] width 16 height 20
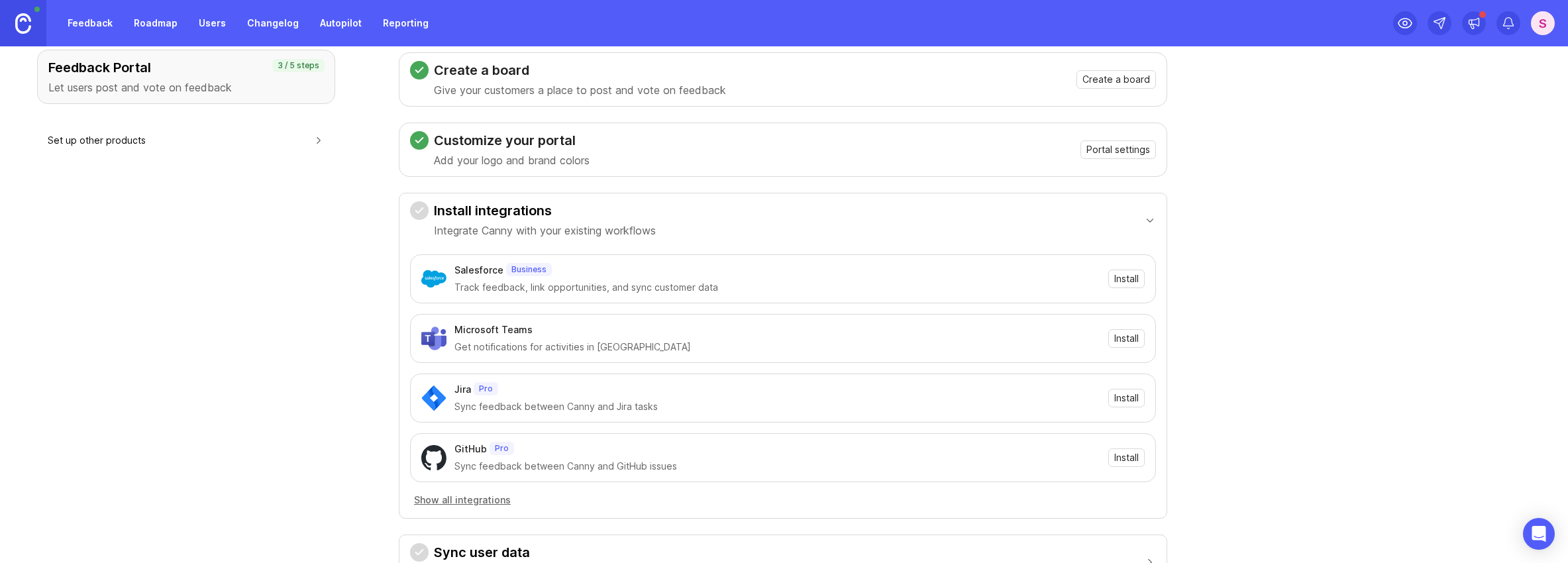
scroll to position [370, 0]
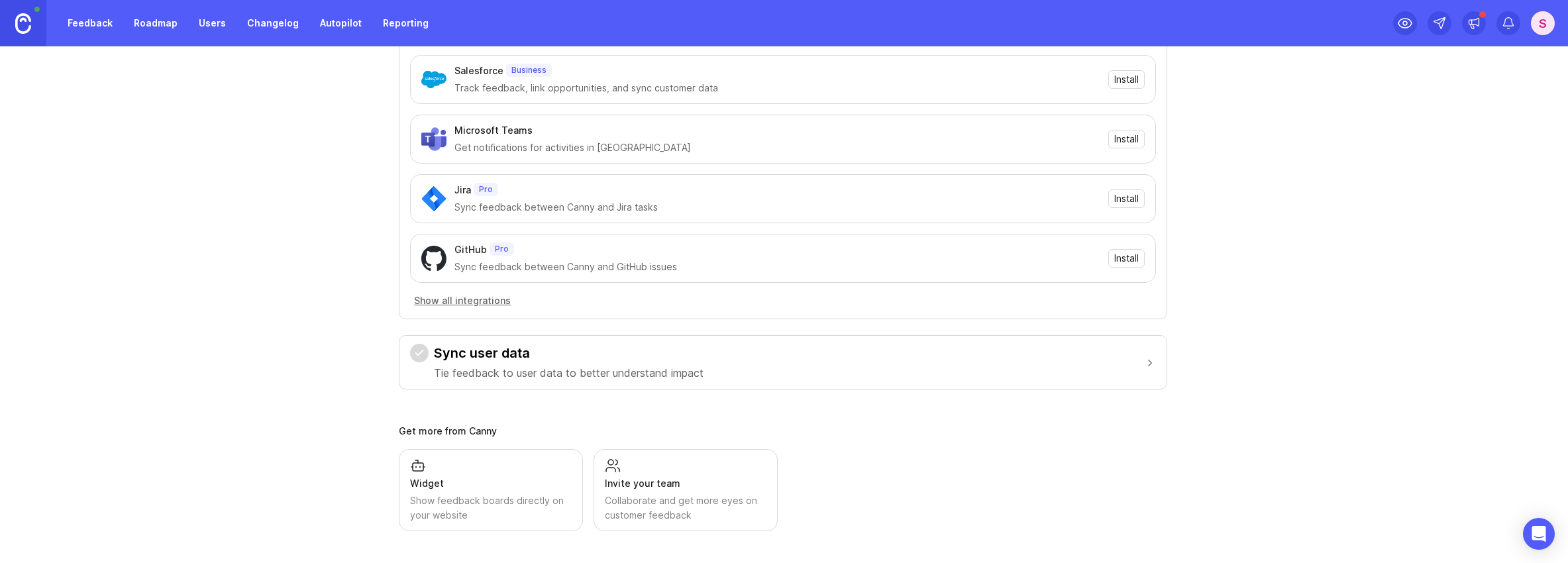
click at [669, 478] on div "Invite your team" at bounding box center [686, 483] width 162 height 14
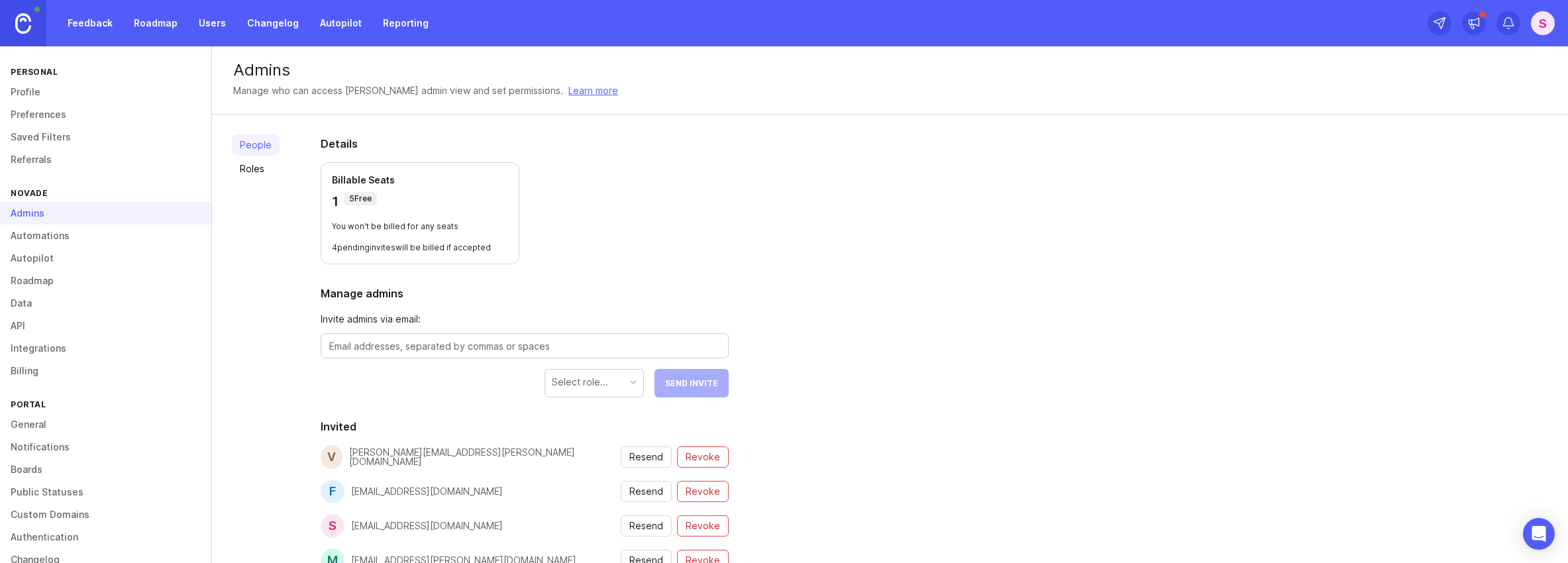
click at [356, 199] on p "5 Free" at bounding box center [360, 198] width 22 height 10
click at [255, 172] on link "Roles" at bounding box center [256, 169] width 48 height 21
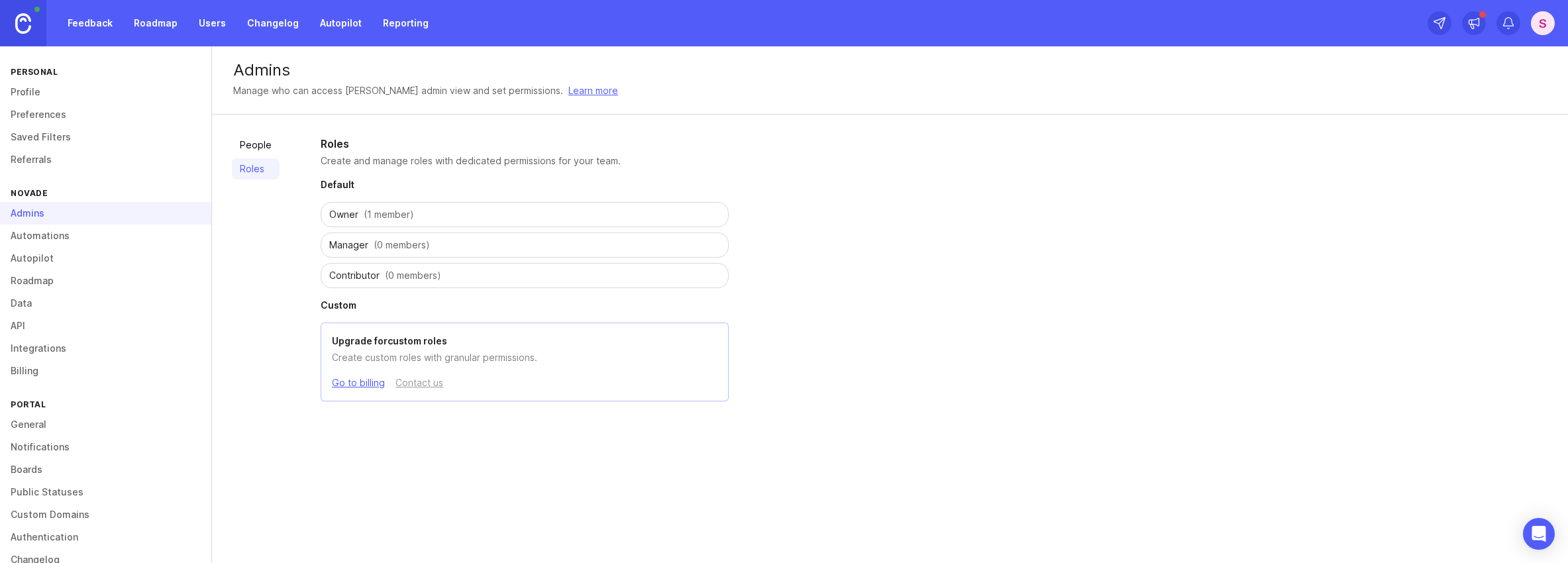
click at [251, 147] on link "People" at bounding box center [256, 145] width 48 height 21
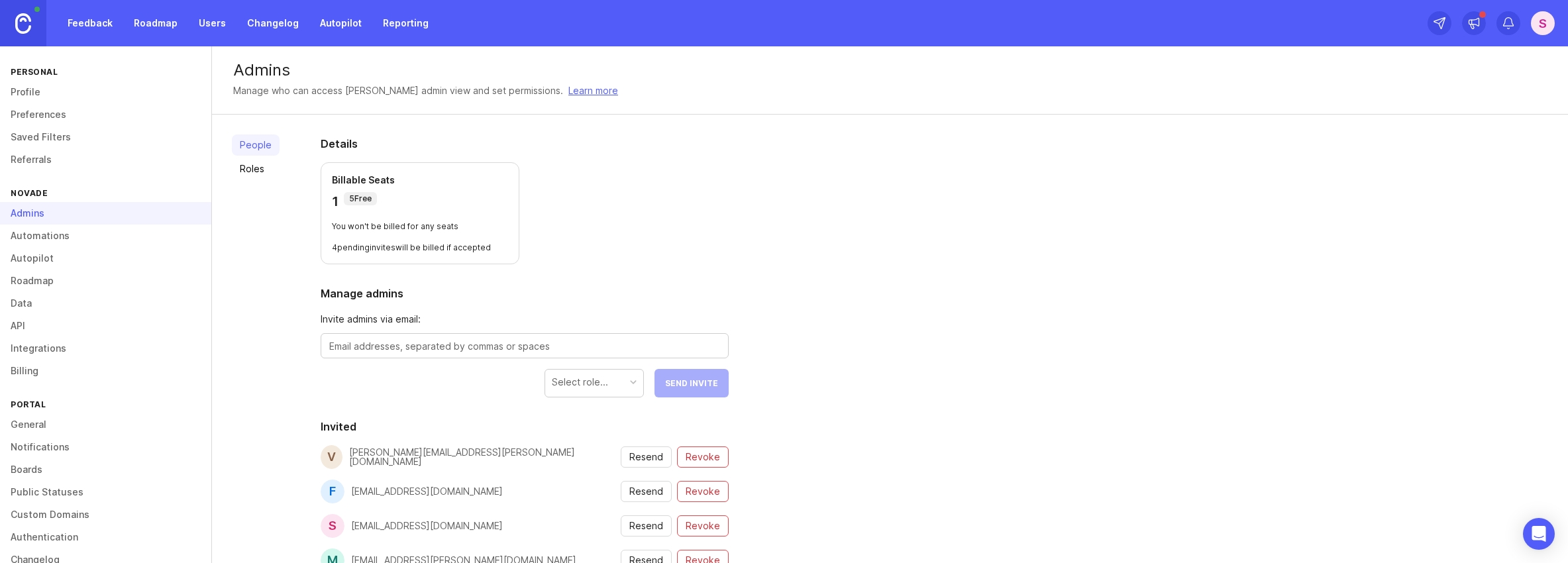
click at [391, 341] on textarea at bounding box center [524, 346] width 391 height 14
type textarea "marie.kollarcyzk@novade.net"
click at [618, 380] on div "Select role..." at bounding box center [594, 382] width 98 height 26
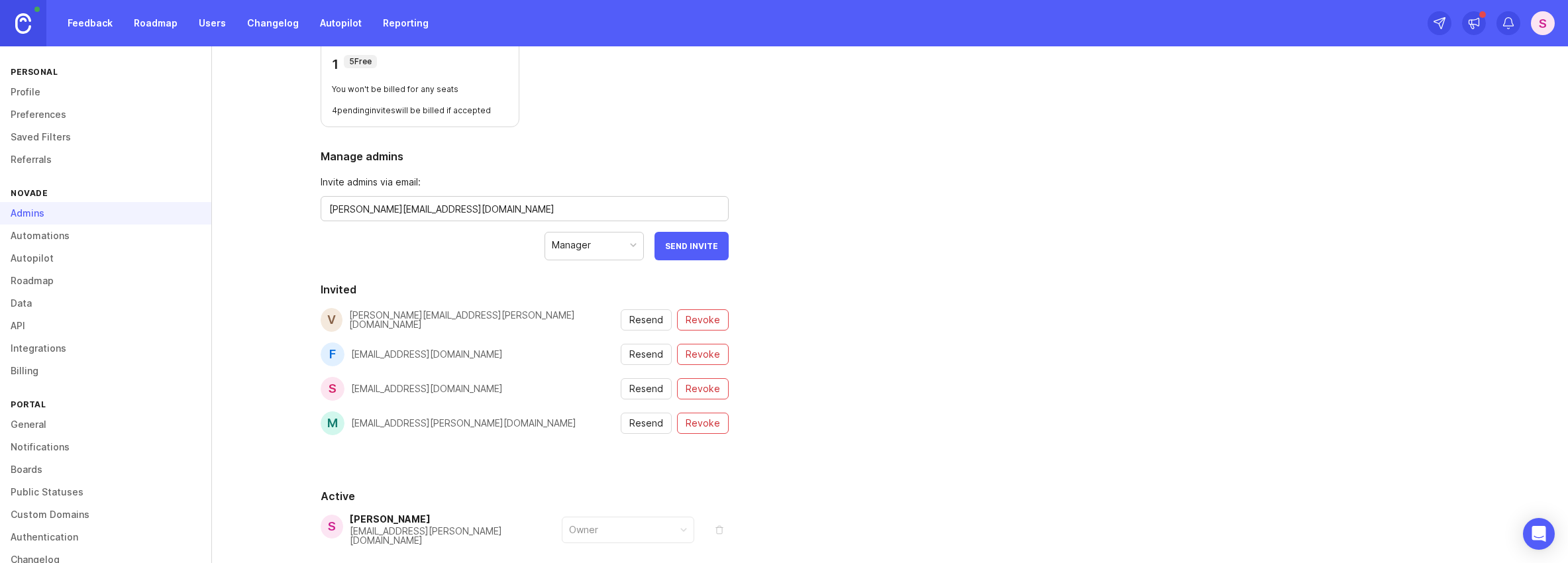
scroll to position [188, 0]
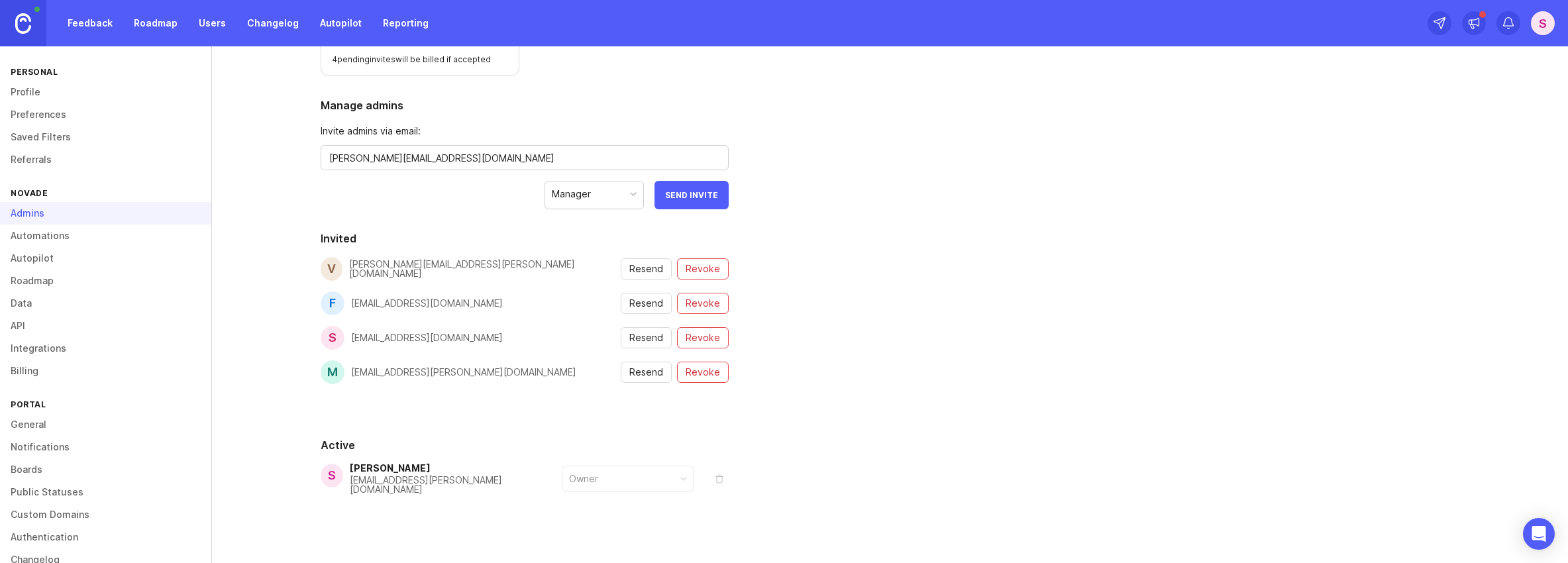
click at [468, 269] on div "vishesh.wanvari@novade.net" at bounding box center [485, 269] width 272 height 19
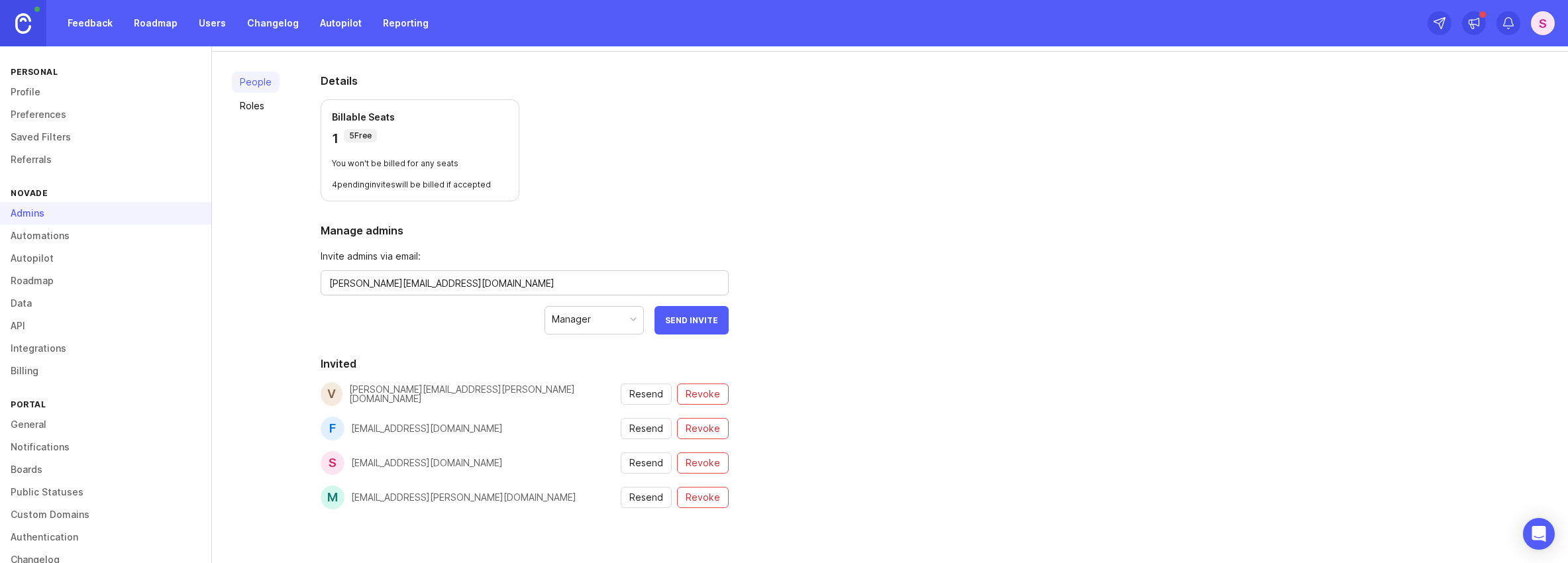
scroll to position [64, 0]
click at [700, 316] on span "Send Invite" at bounding box center [692, 319] width 53 height 10
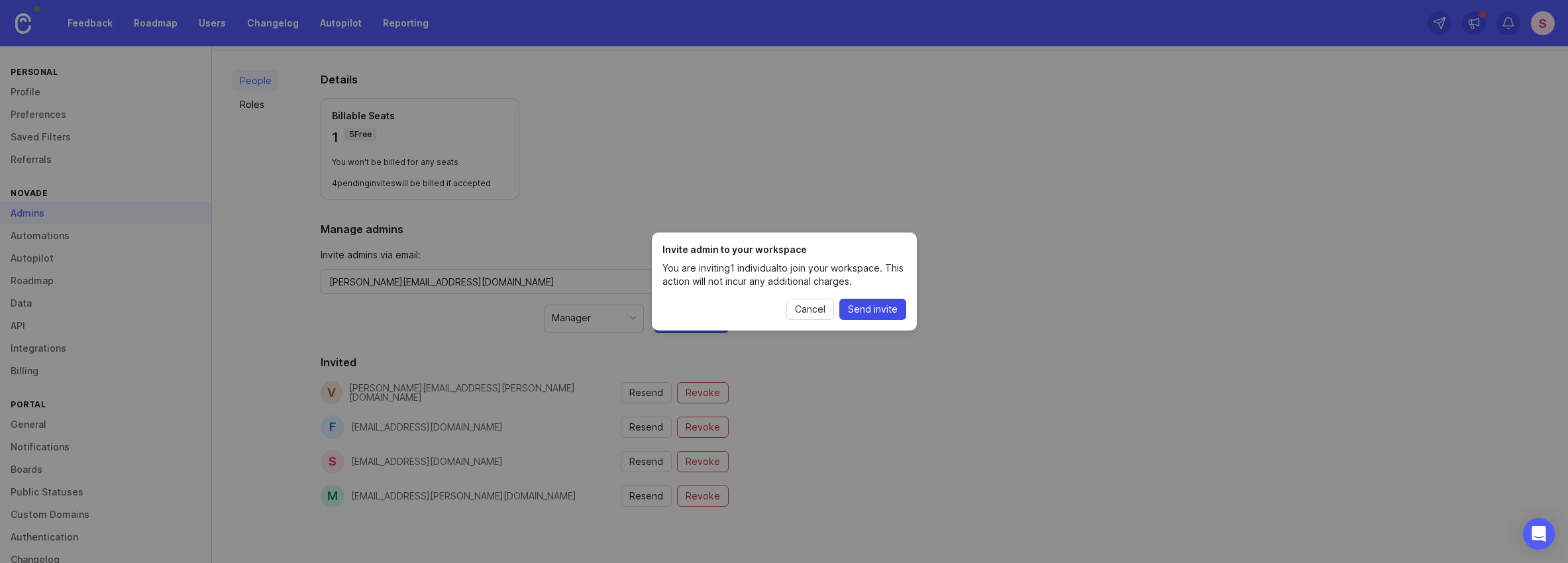
click at [885, 307] on span "Send invite" at bounding box center [873, 309] width 49 height 14
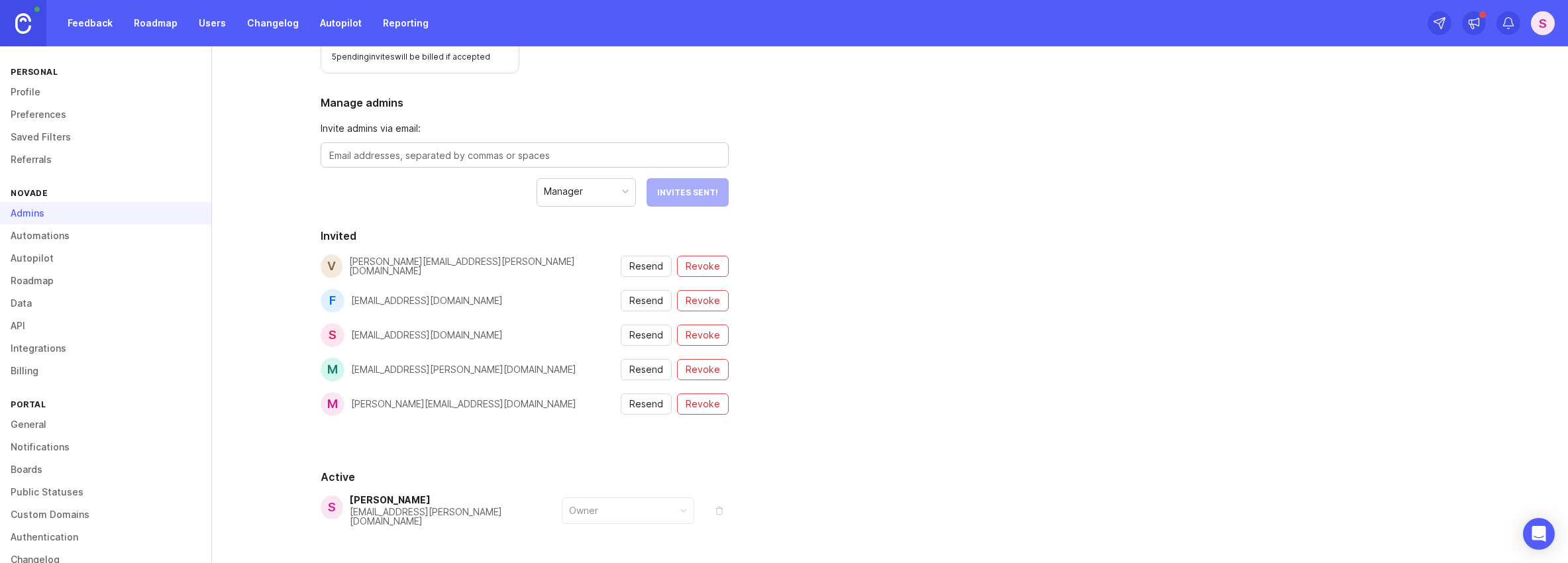
scroll to position [187, 0]
click at [692, 406] on span "Revoke" at bounding box center [703, 407] width 34 height 14
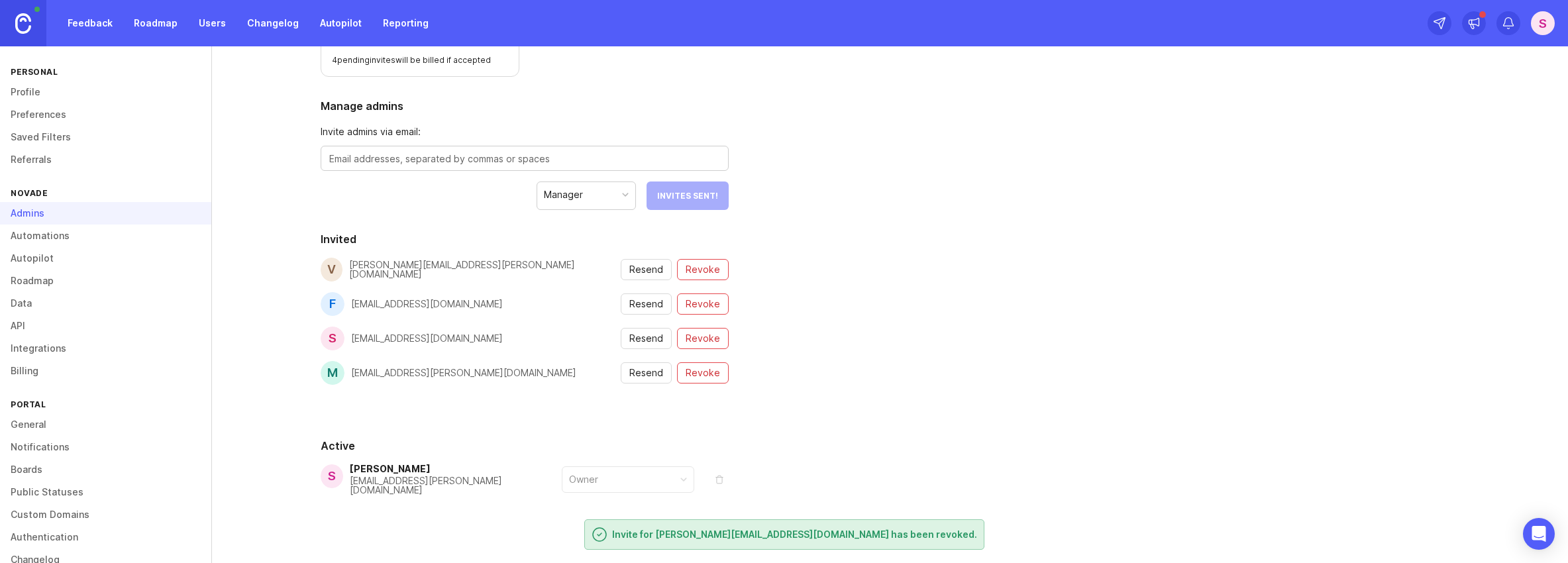
click at [373, 156] on textarea at bounding box center [524, 158] width 391 height 14
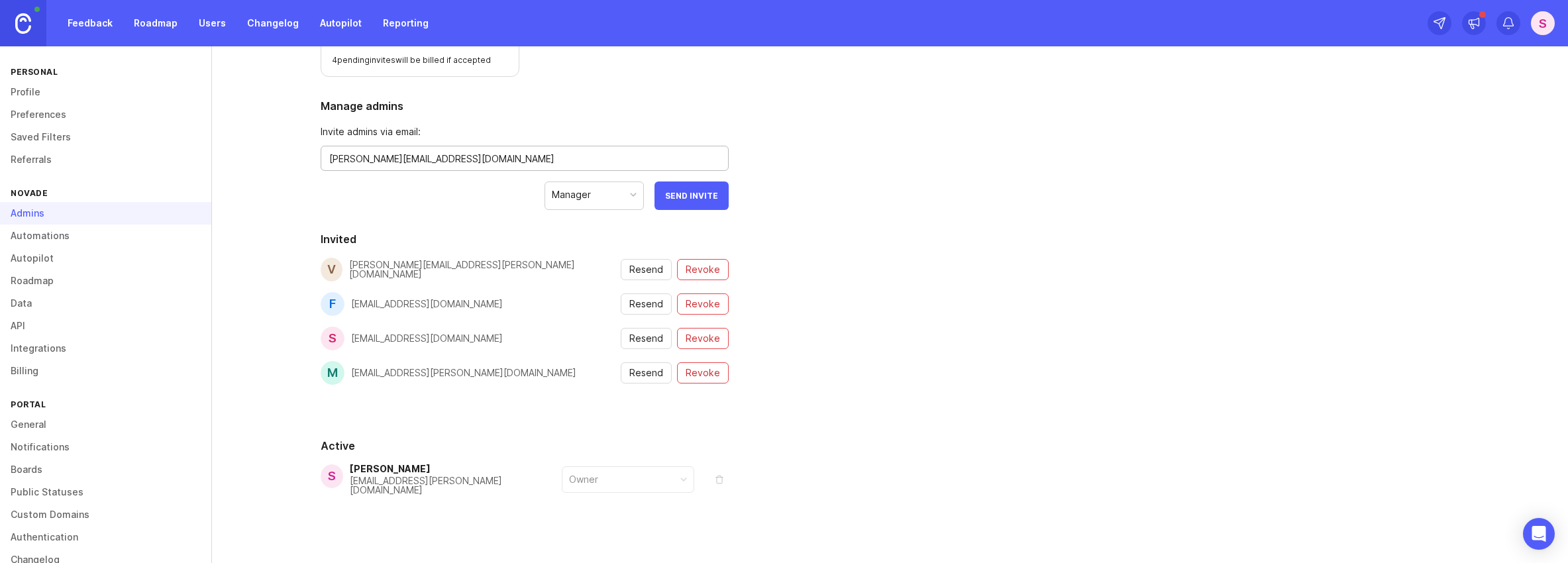
type textarea "marie.kollarczyk@novade.net"
click at [689, 192] on span "Send Invite" at bounding box center [692, 196] width 53 height 10
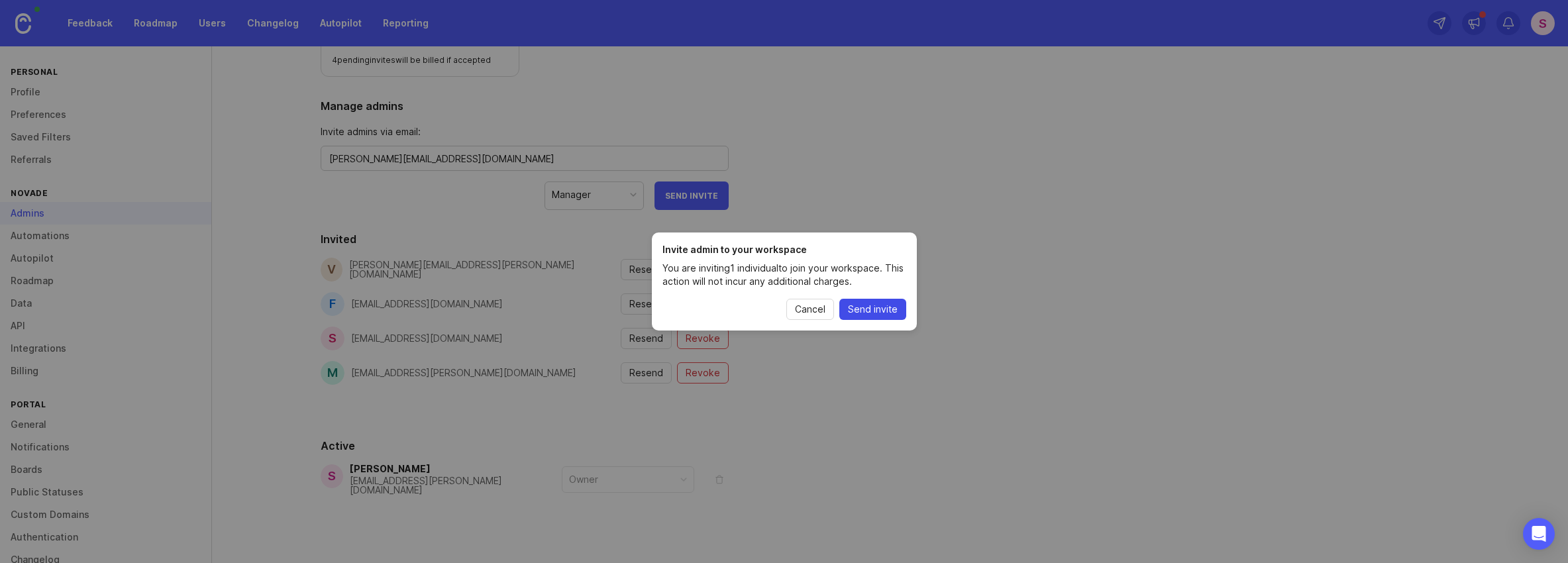
click at [883, 312] on span "Send invite" at bounding box center [873, 309] width 49 height 14
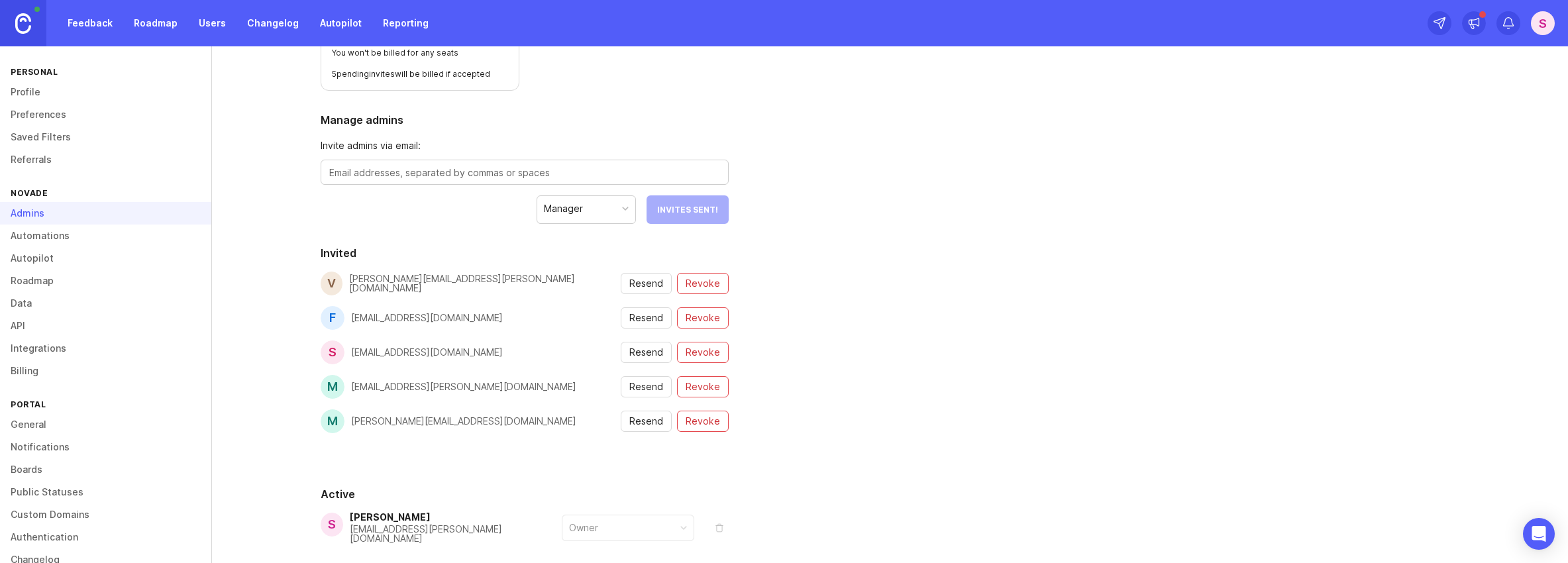
scroll to position [175, 0]
click at [706, 388] on span "Revoke" at bounding box center [703, 386] width 34 height 14
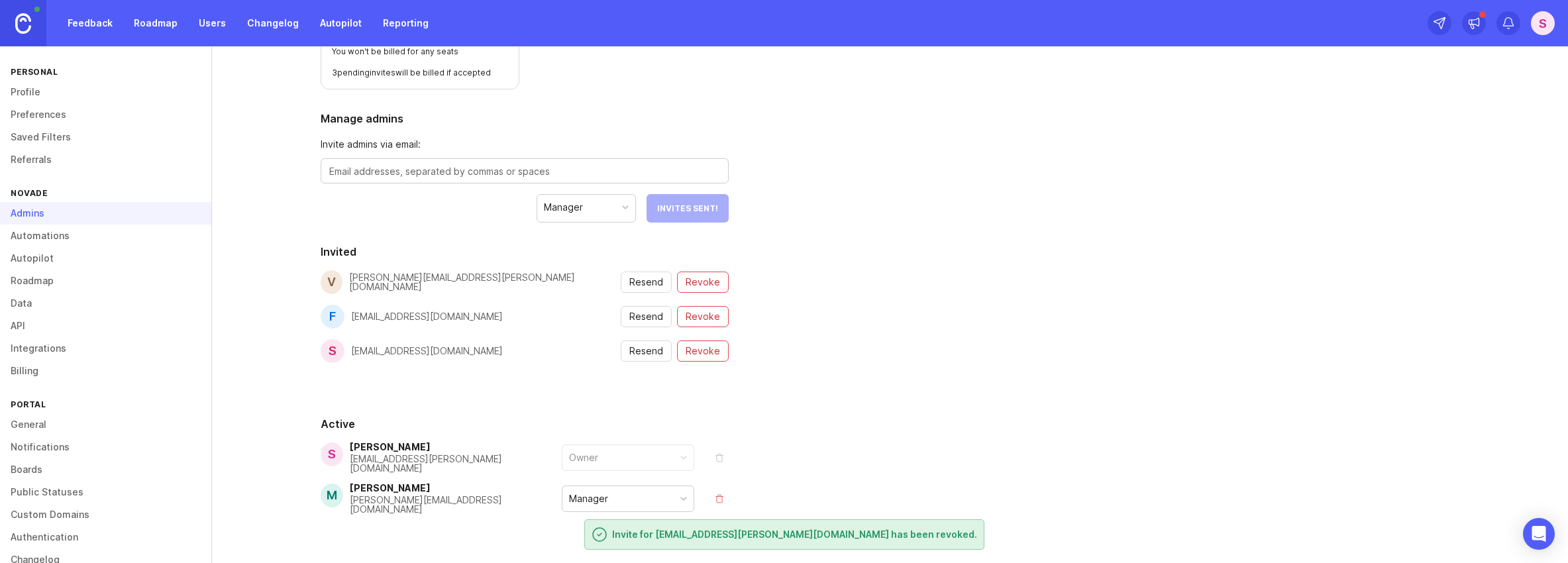
scroll to position [202, 0]
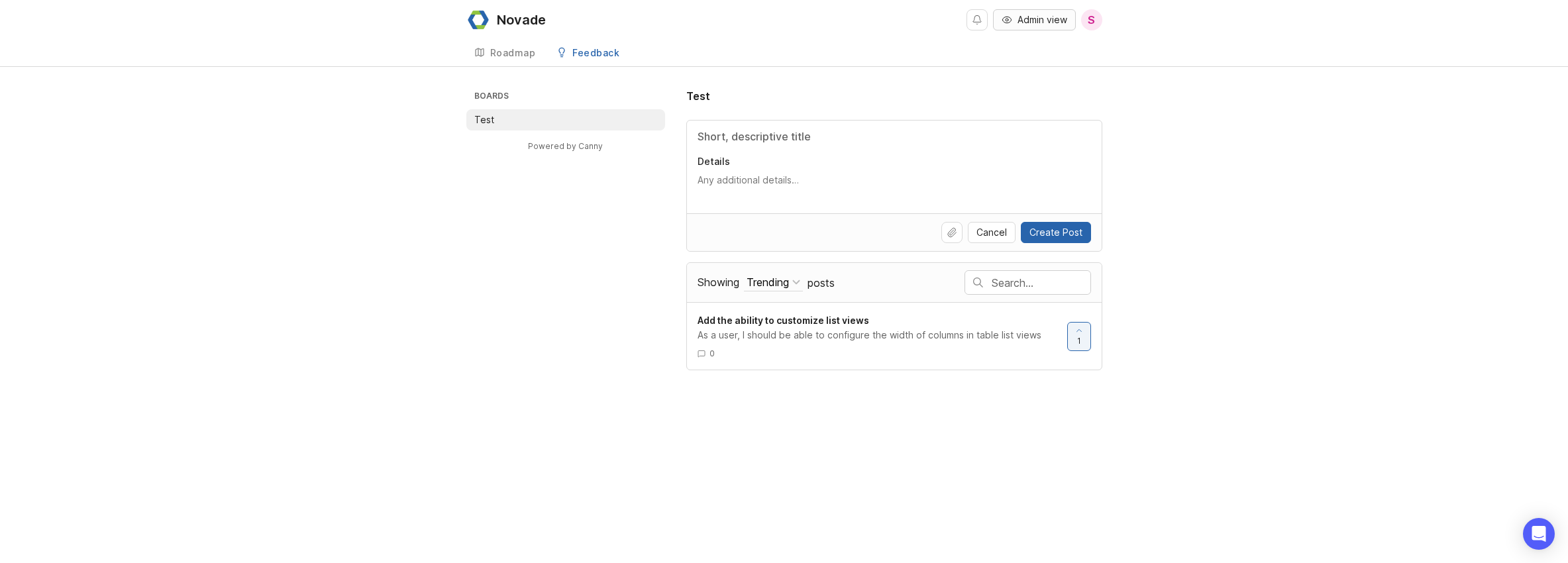
click at [1034, 21] on span "Admin view" at bounding box center [1042, 20] width 49 height 14
